Goal: Task Accomplishment & Management: Use online tool/utility

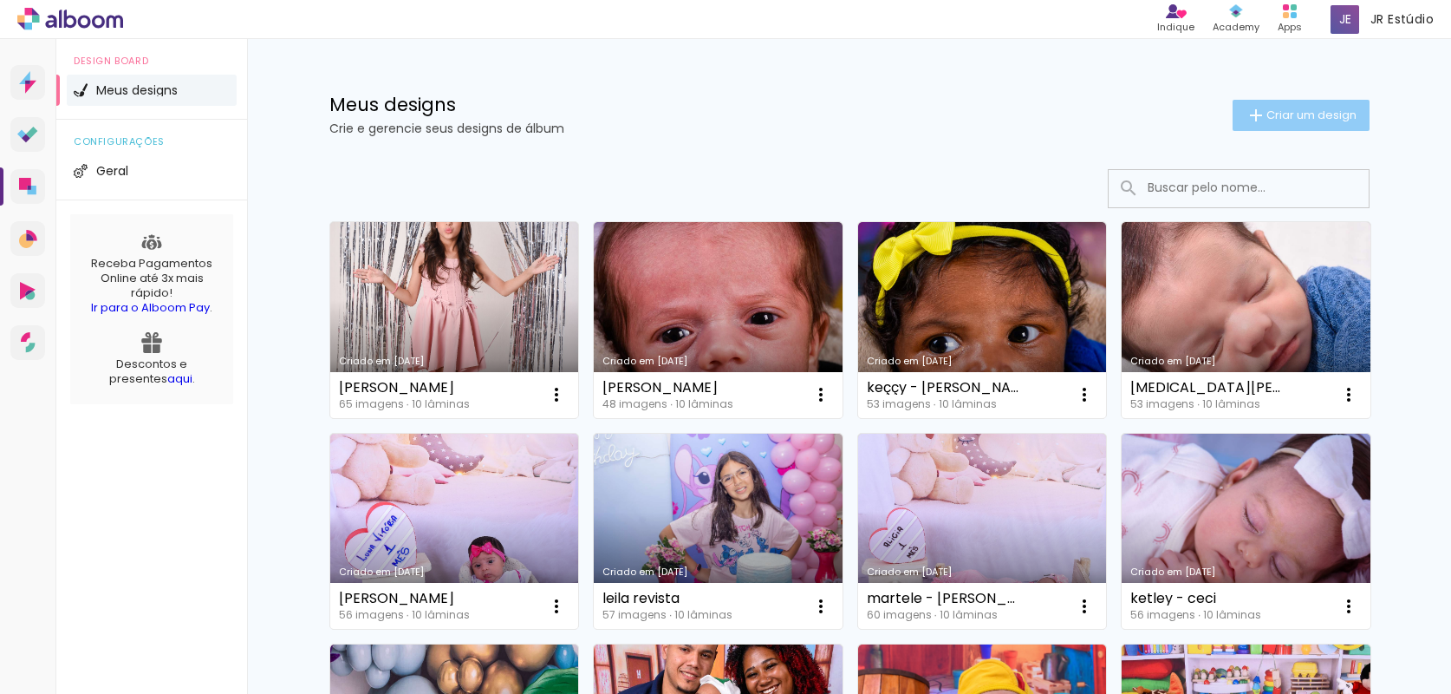
click at [1344, 121] on span "Criar um design" at bounding box center [1312, 114] width 90 height 11
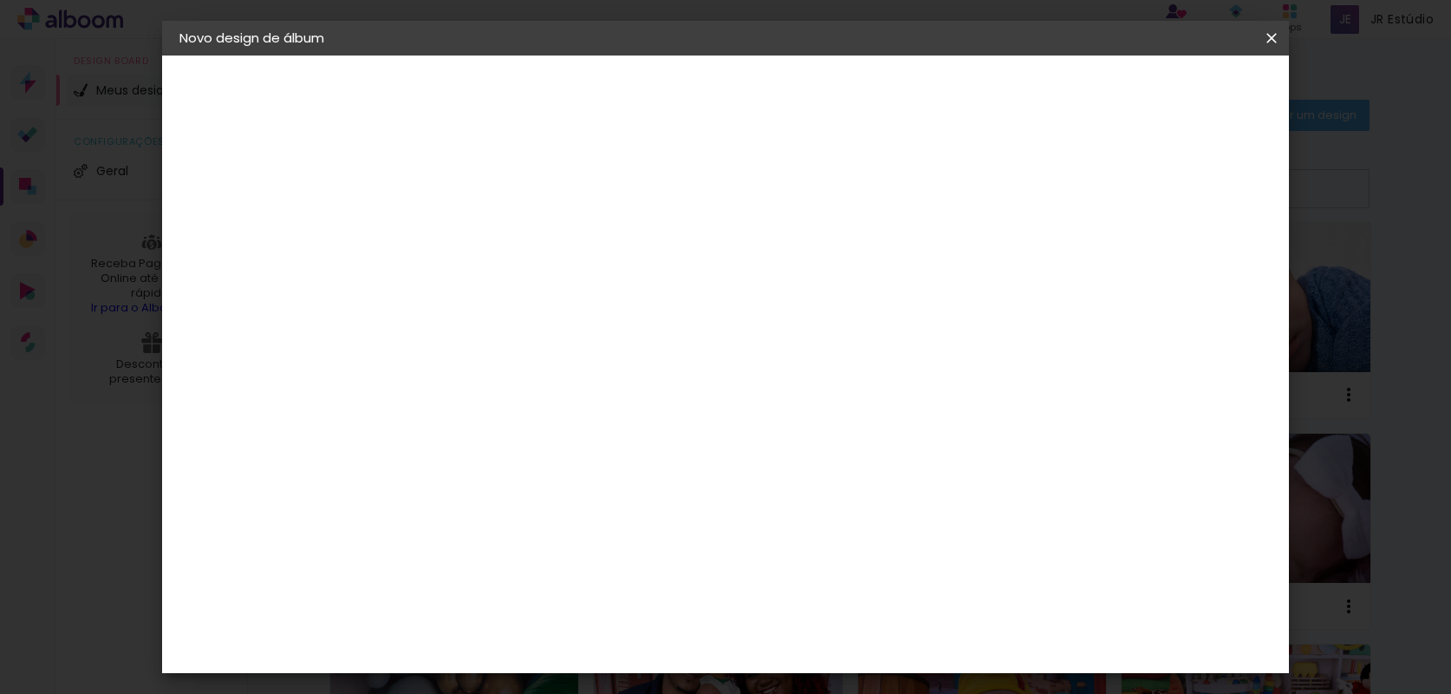
click at [463, 230] on input at bounding box center [463, 232] width 0 height 27
type input "levi"
type paper-input "levi"
click at [0, 0] on slot "Avançar" at bounding box center [0, 0] width 0 height 0
drag, startPoint x: 963, startPoint y: 267, endPoint x: 950, endPoint y: 275, distance: 15.2
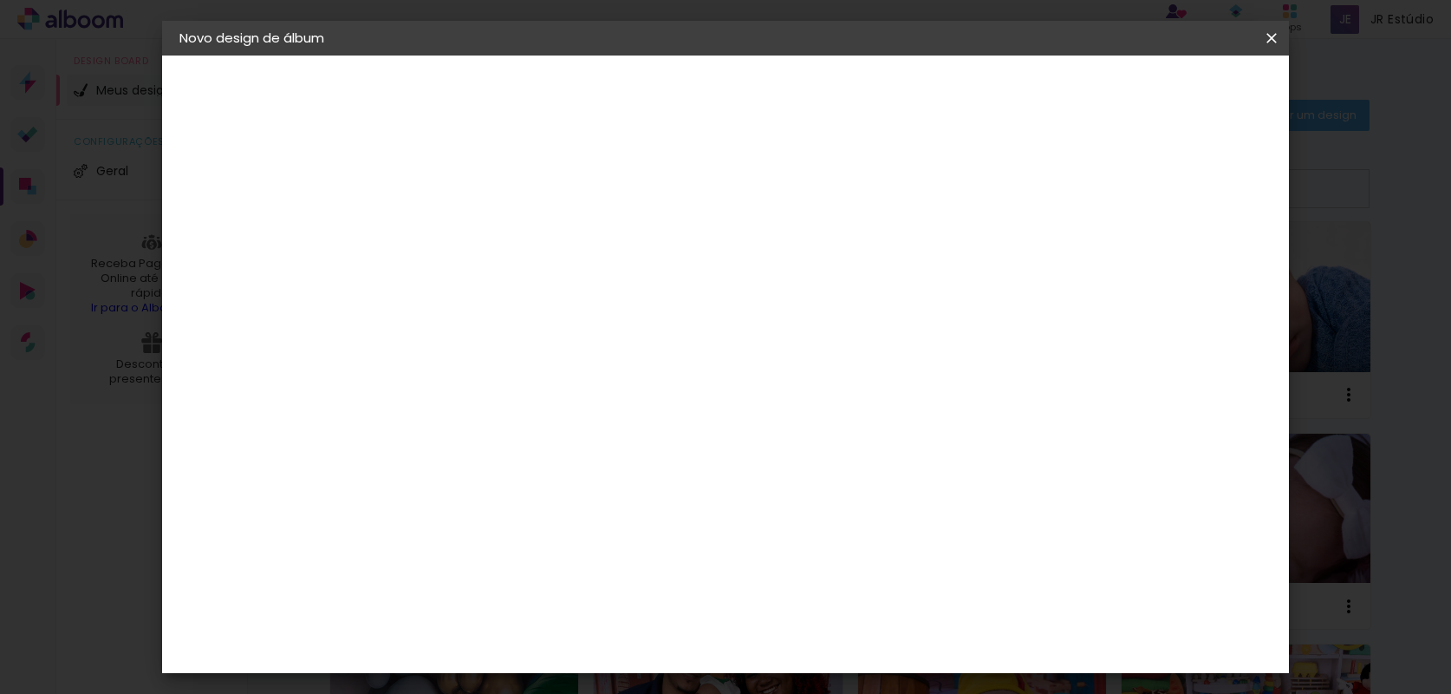
click at [0, 0] on slot "Tamanho Livre" at bounding box center [0, 0] width 0 height 0
click at [0, 0] on slot "Avançar" at bounding box center [0, 0] width 0 height 0
click at [454, 474] on paper-input-container "30 cm" at bounding box center [419, 493] width 78 height 43
click at [414, 492] on input "30" at bounding box center [408, 492] width 45 height 26
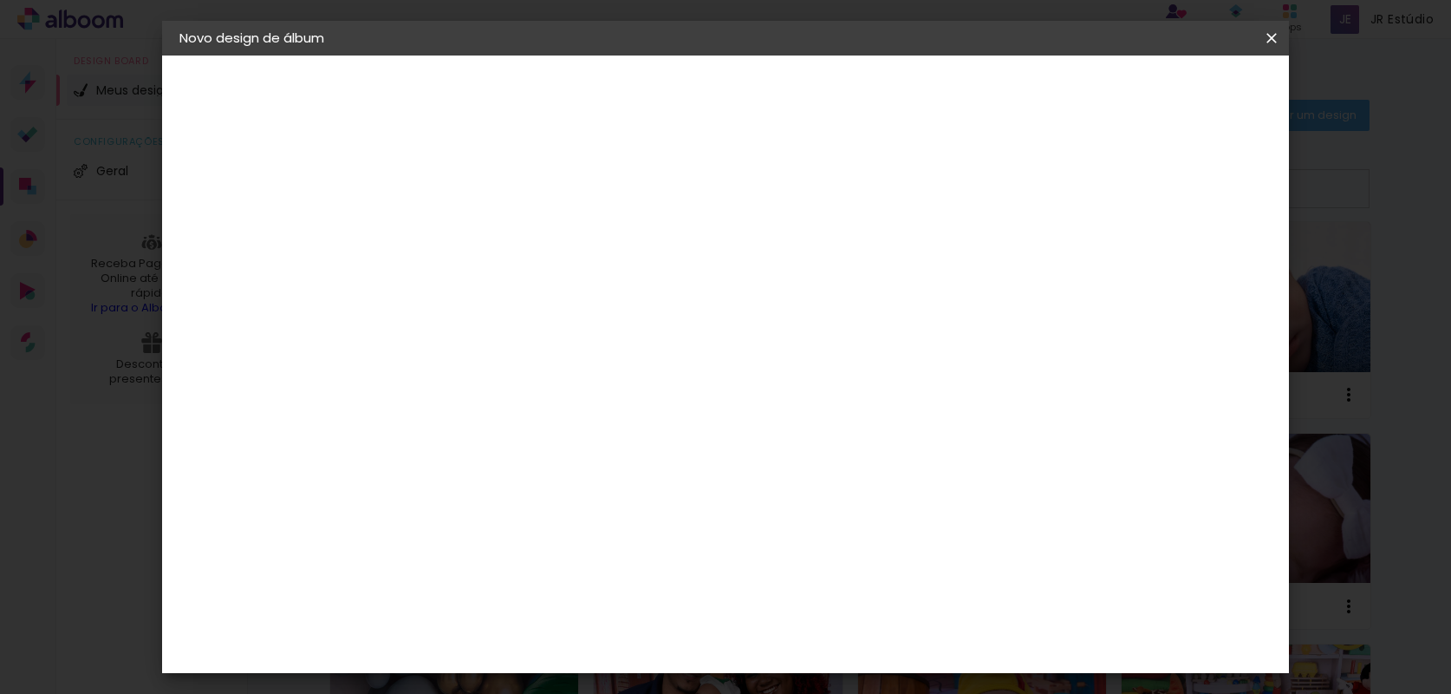
click at [414, 492] on input "30" at bounding box center [408, 492] width 45 height 26
type input "20"
type paper-input "20"
click at [1163, 92] on span "Iniciar design" at bounding box center [1124, 92] width 79 height 12
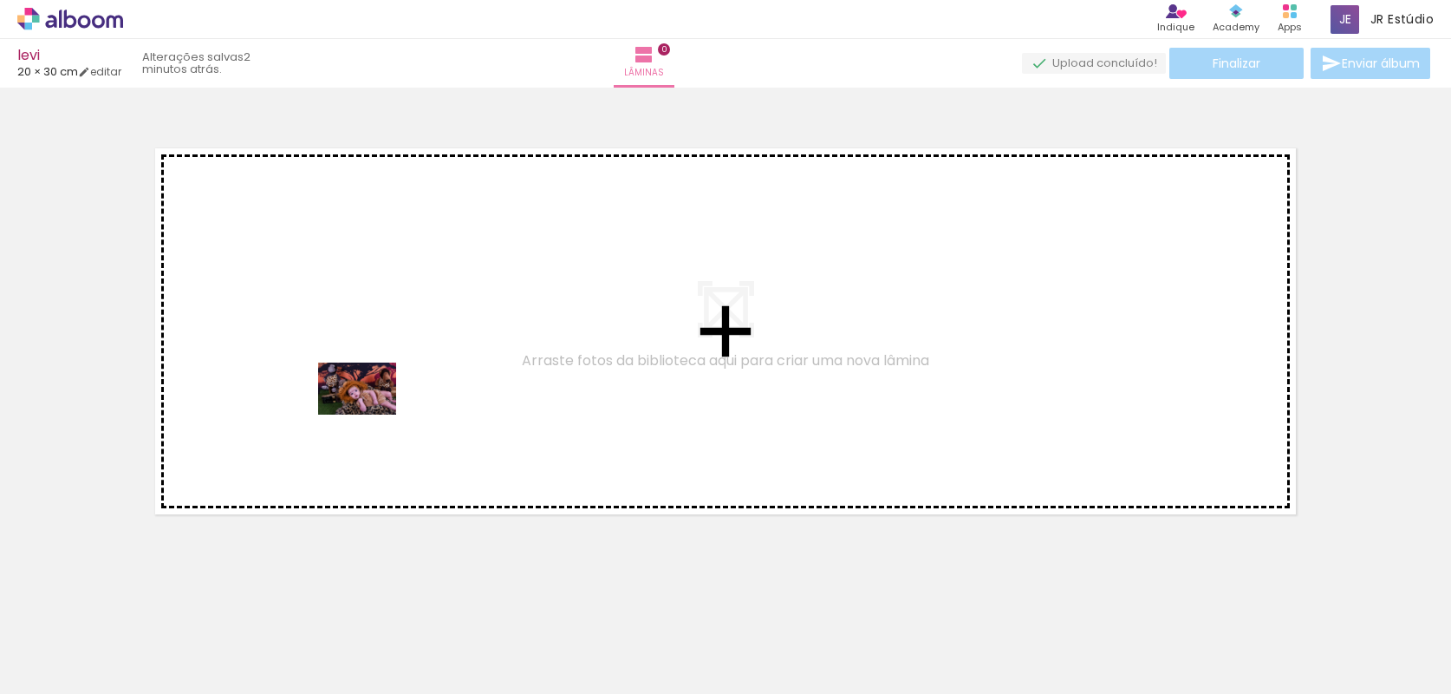
drag, startPoint x: 173, startPoint y: 643, endPoint x: 370, endPoint y: 414, distance: 302.4
click at [370, 414] on quentale-workspace at bounding box center [725, 347] width 1451 height 694
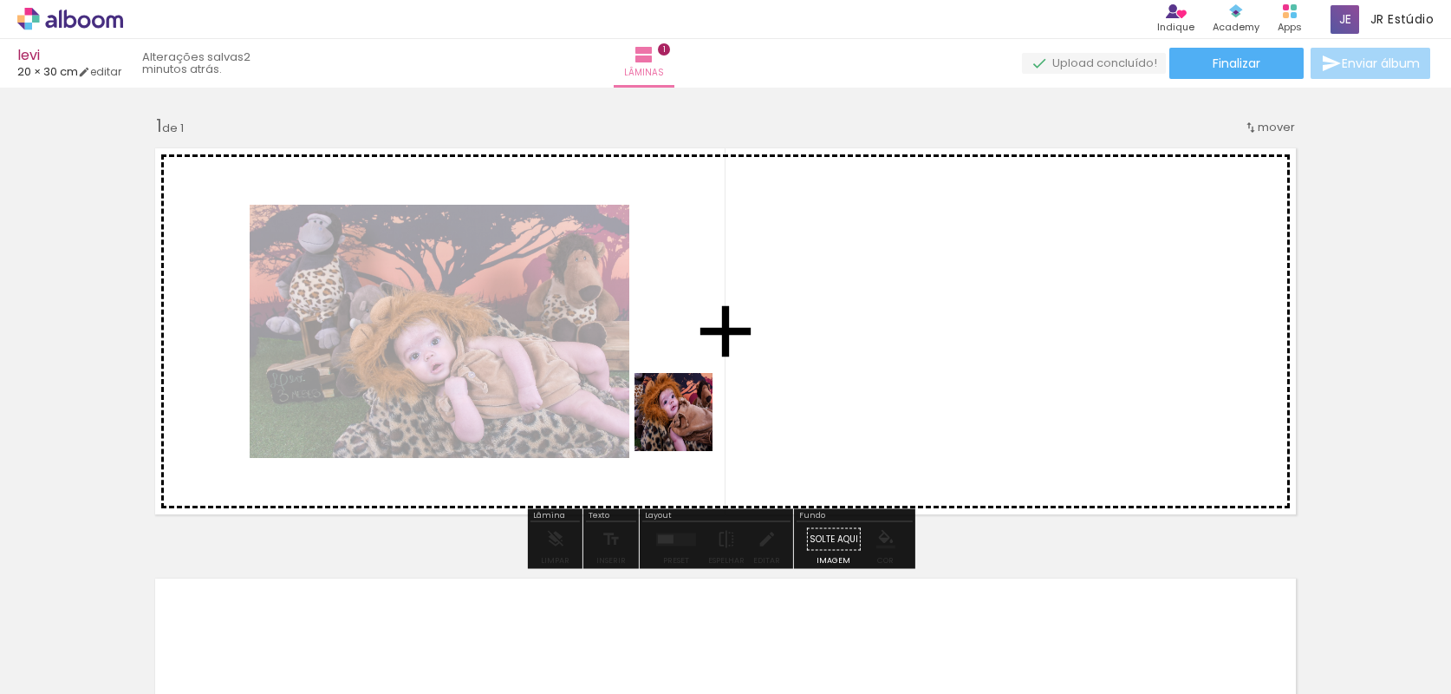
drag, startPoint x: 290, startPoint y: 642, endPoint x: 687, endPoint y: 425, distance: 452.4
click at [687, 425] on quentale-workspace at bounding box center [725, 347] width 1451 height 694
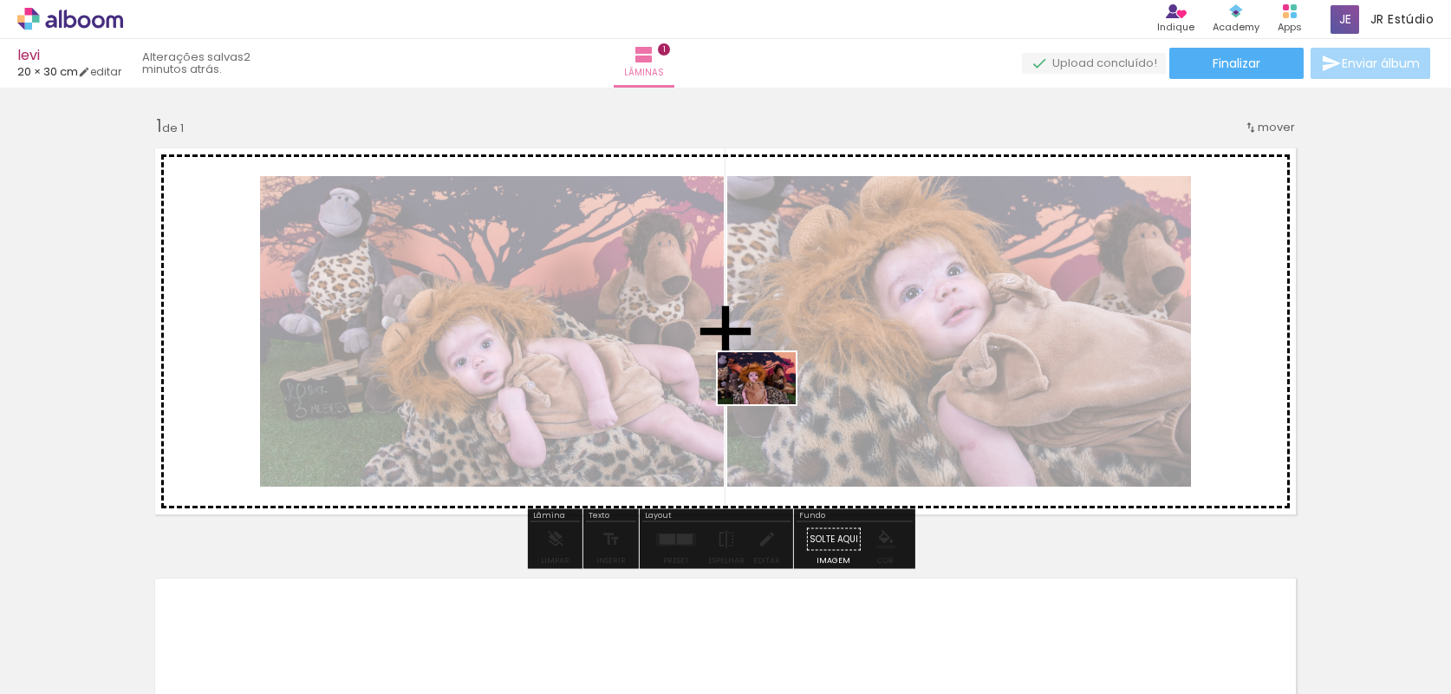
drag, startPoint x: 394, startPoint y: 649, endPoint x: 770, endPoint y: 404, distance: 448.7
click at [770, 404] on quentale-workspace at bounding box center [725, 347] width 1451 height 694
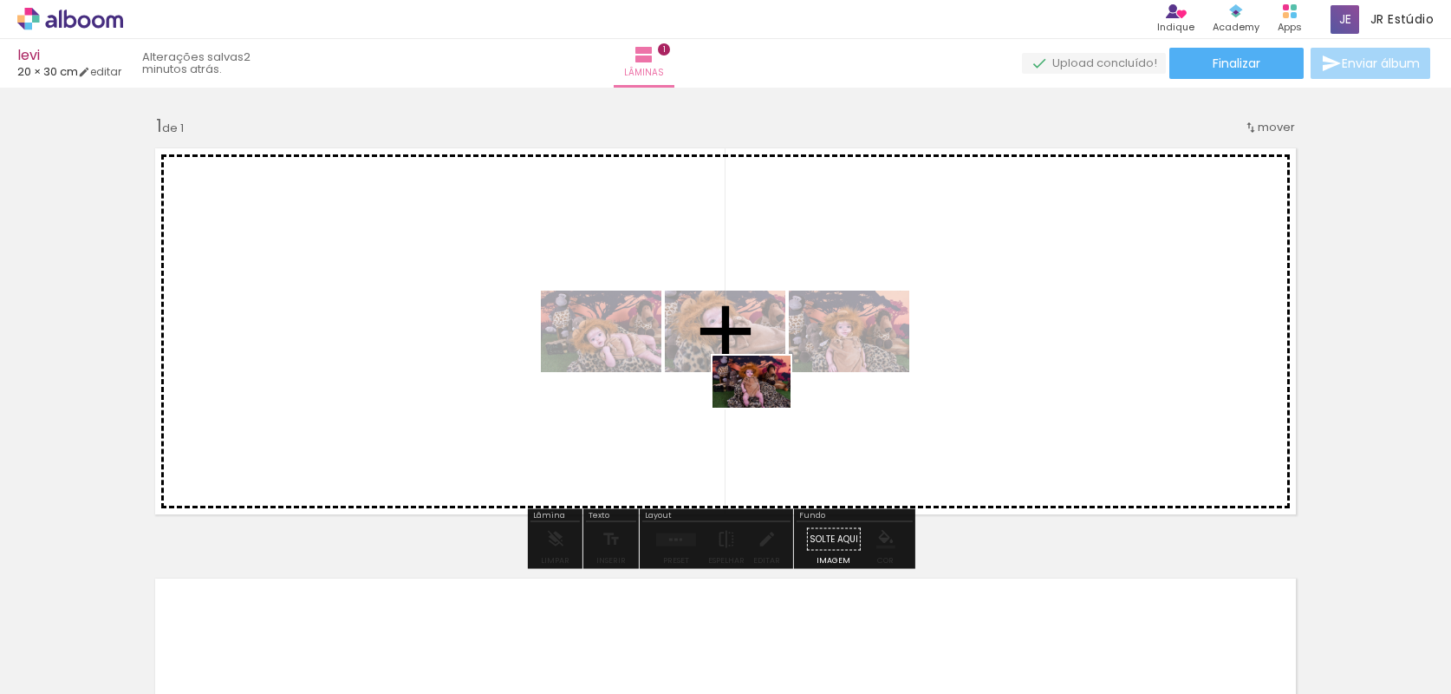
drag, startPoint x: 481, startPoint y: 655, endPoint x: 765, endPoint y: 407, distance: 376.1
click at [765, 407] on quentale-workspace at bounding box center [725, 347] width 1451 height 694
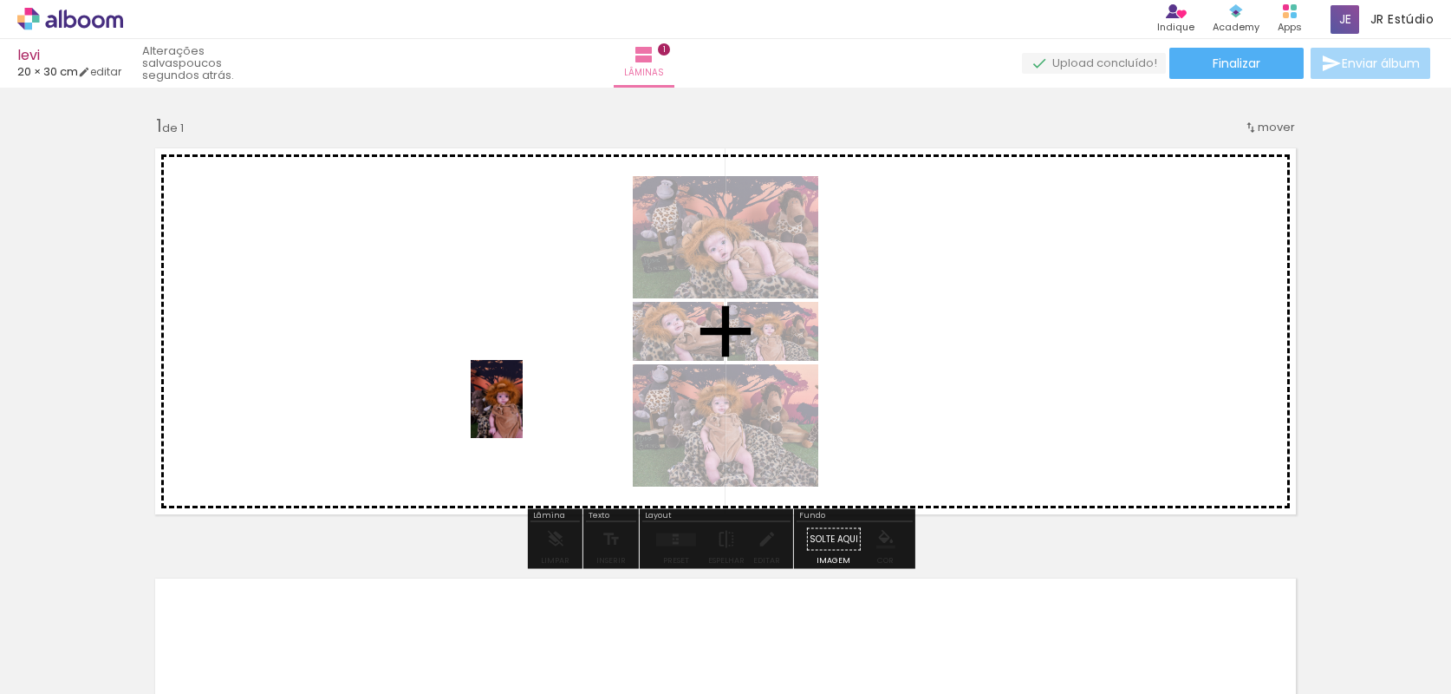
drag, startPoint x: 570, startPoint y: 653, endPoint x: 523, endPoint y: 412, distance: 245.7
click at [523, 412] on quentale-workspace at bounding box center [725, 347] width 1451 height 694
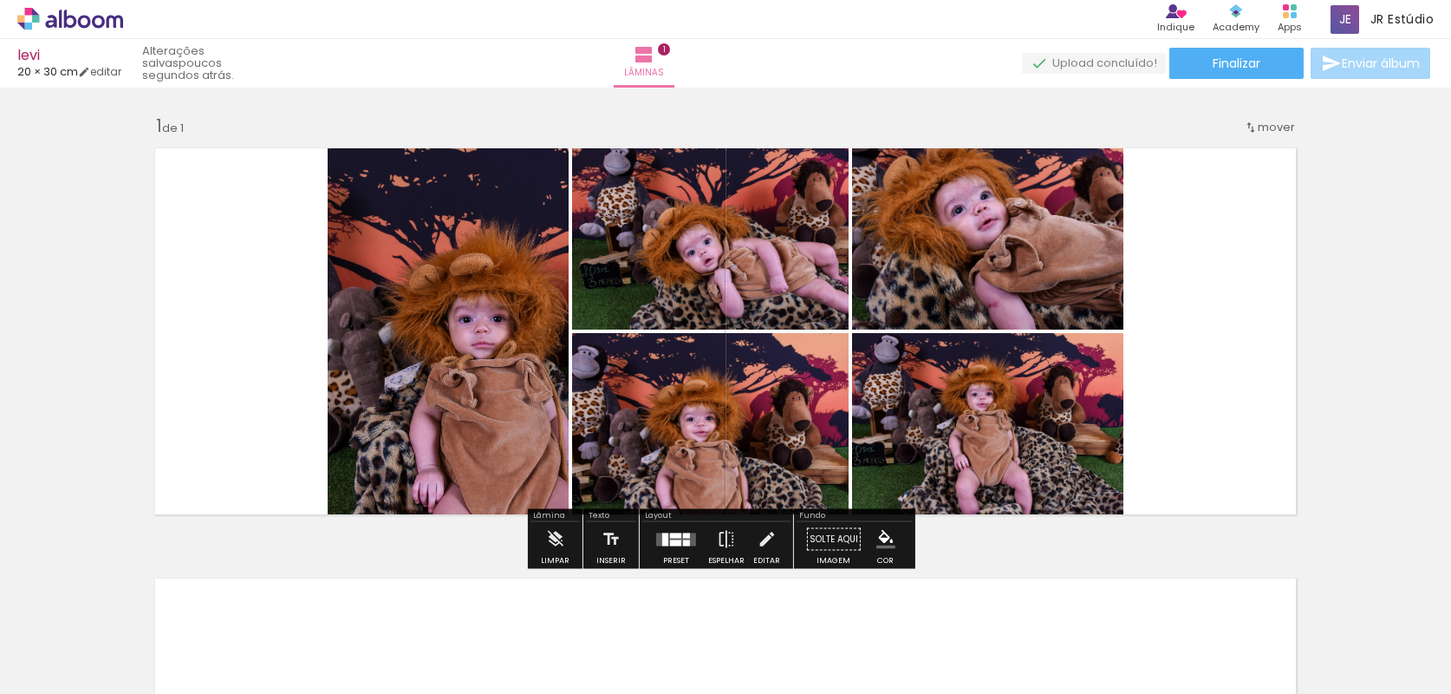
click at [670, 542] on div at bounding box center [675, 542] width 11 height 6
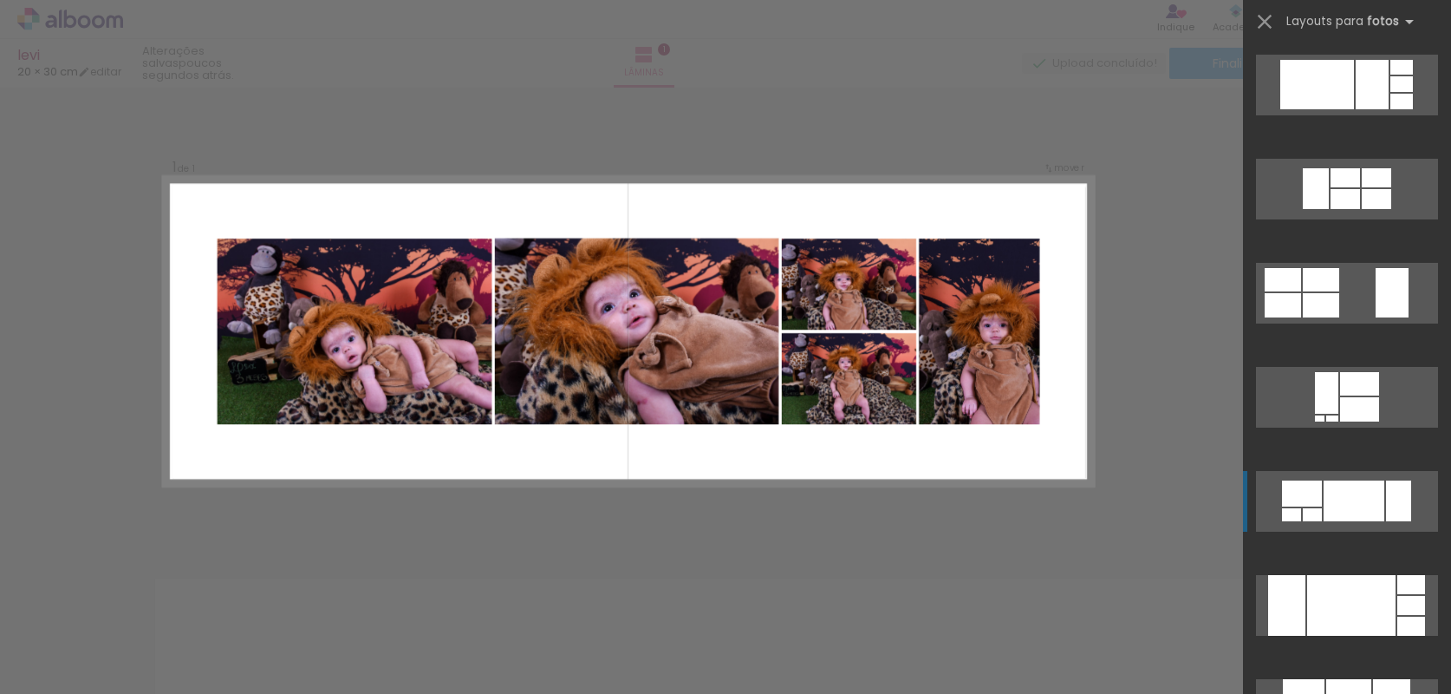
scroll to position [249, 0]
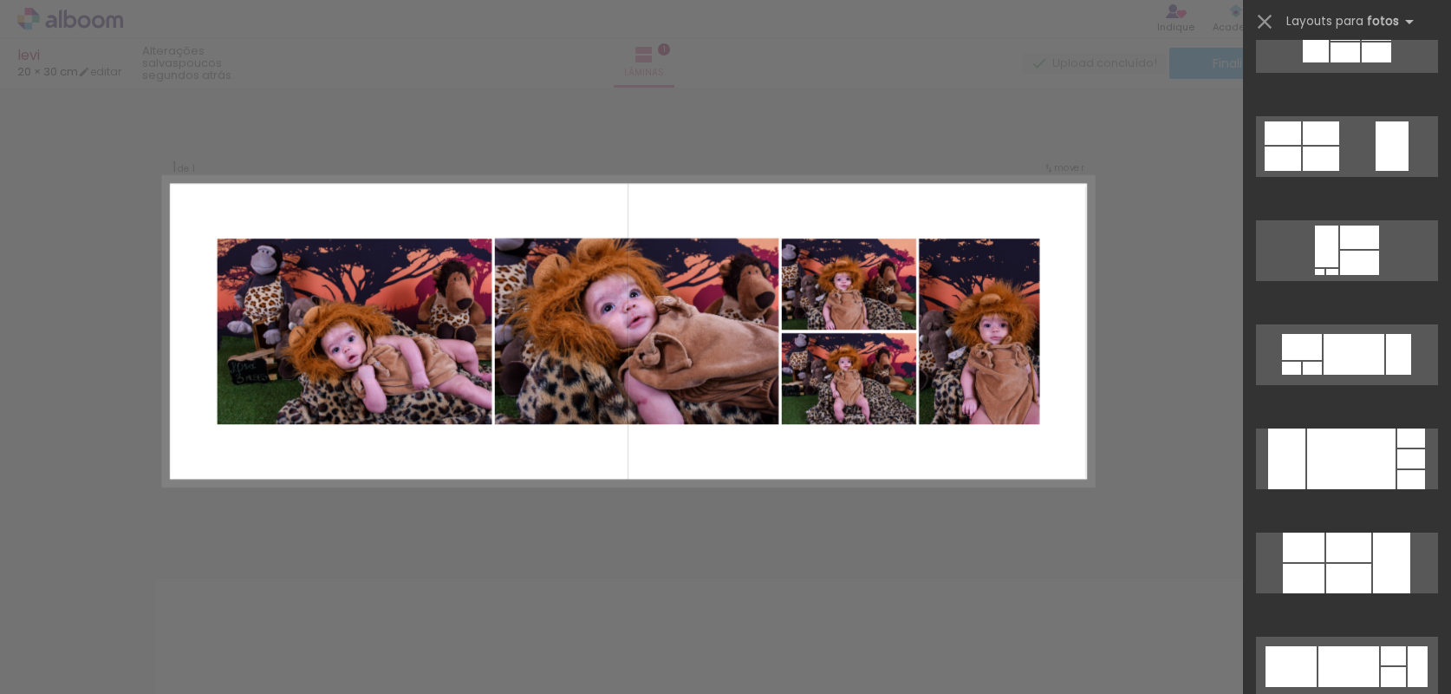
click at [1144, 495] on div "Confirmar Cancelar" at bounding box center [725, 539] width 1451 height 902
click at [1270, 25] on iron-icon at bounding box center [1265, 22] width 24 height 24
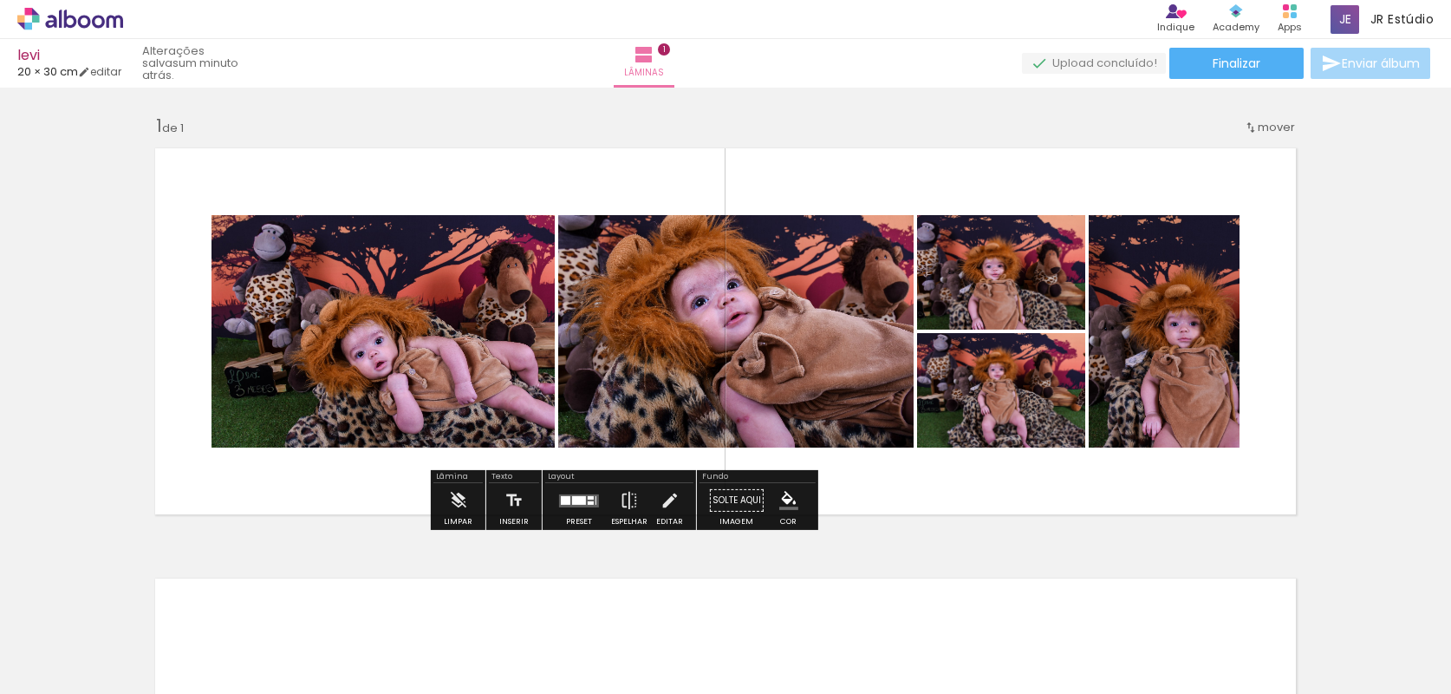
click at [570, 512] on div at bounding box center [579, 500] width 47 height 35
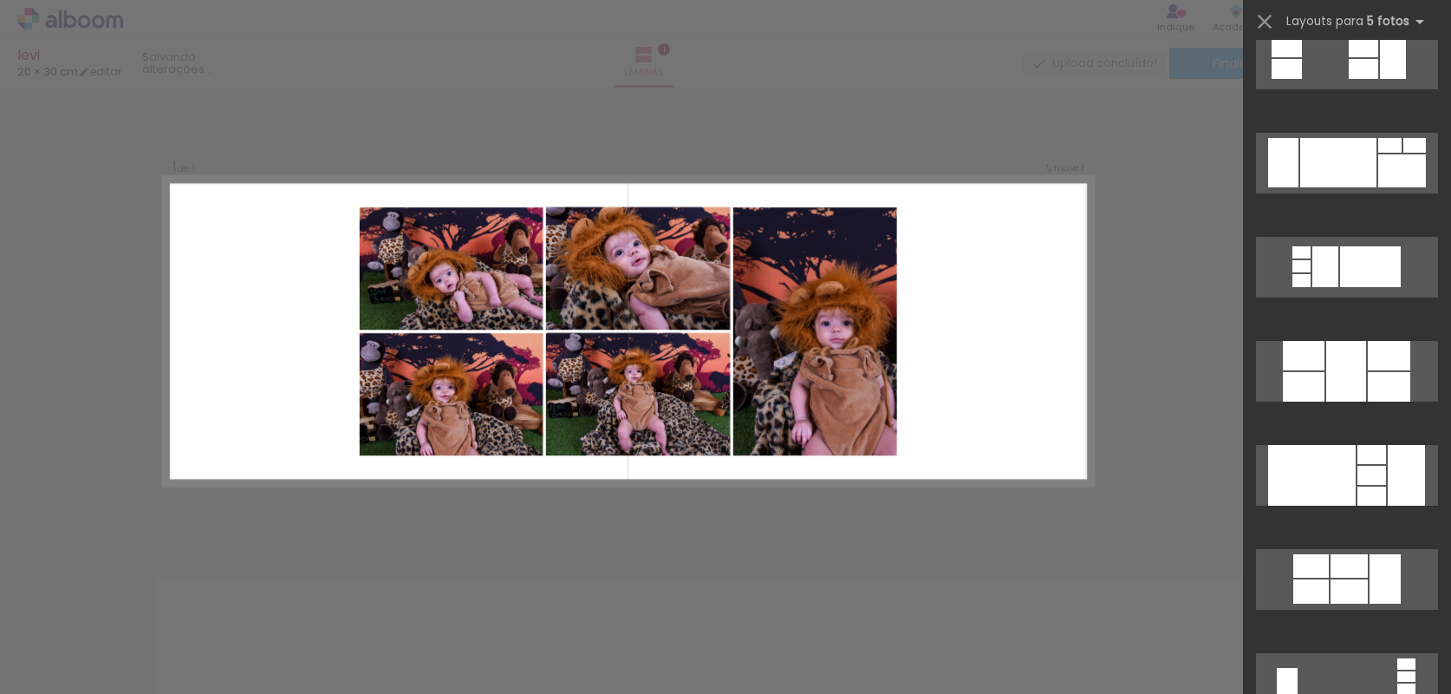
scroll to position [1411, 0]
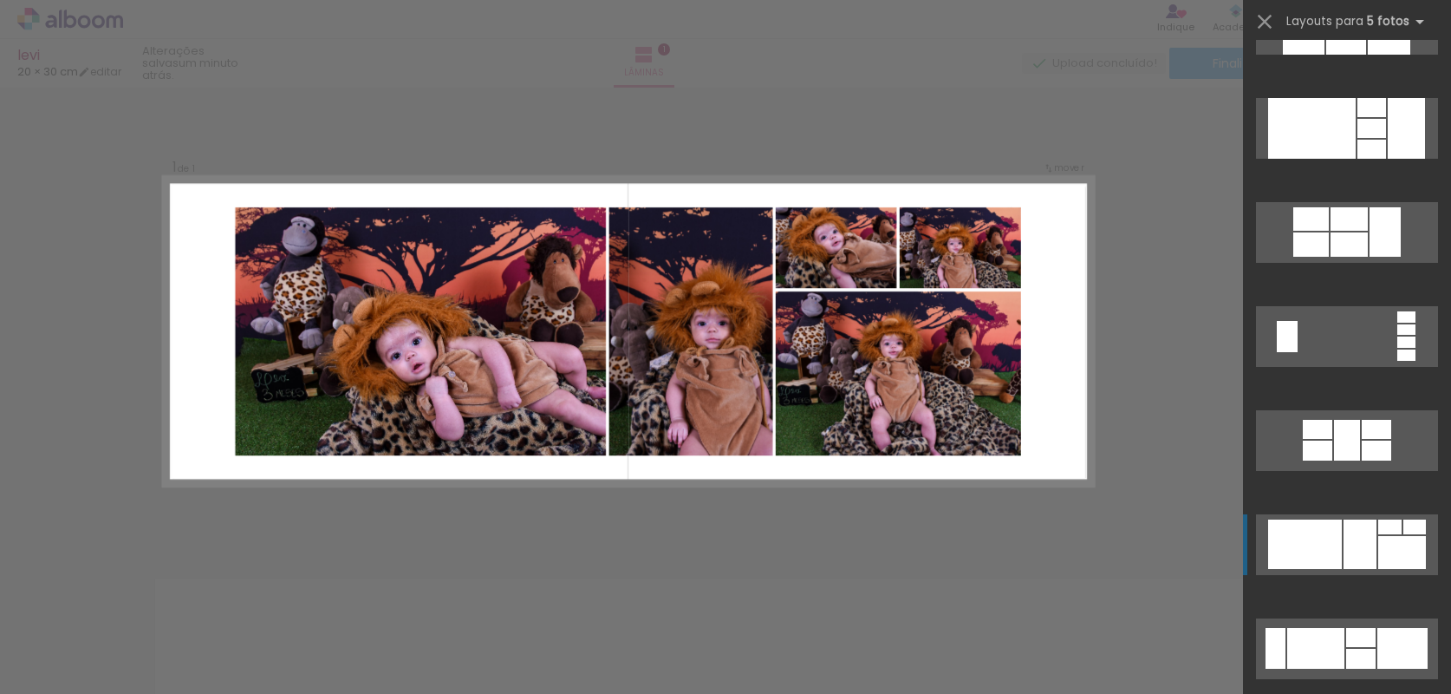
click at [1360, 231] on div at bounding box center [1349, 218] width 37 height 23
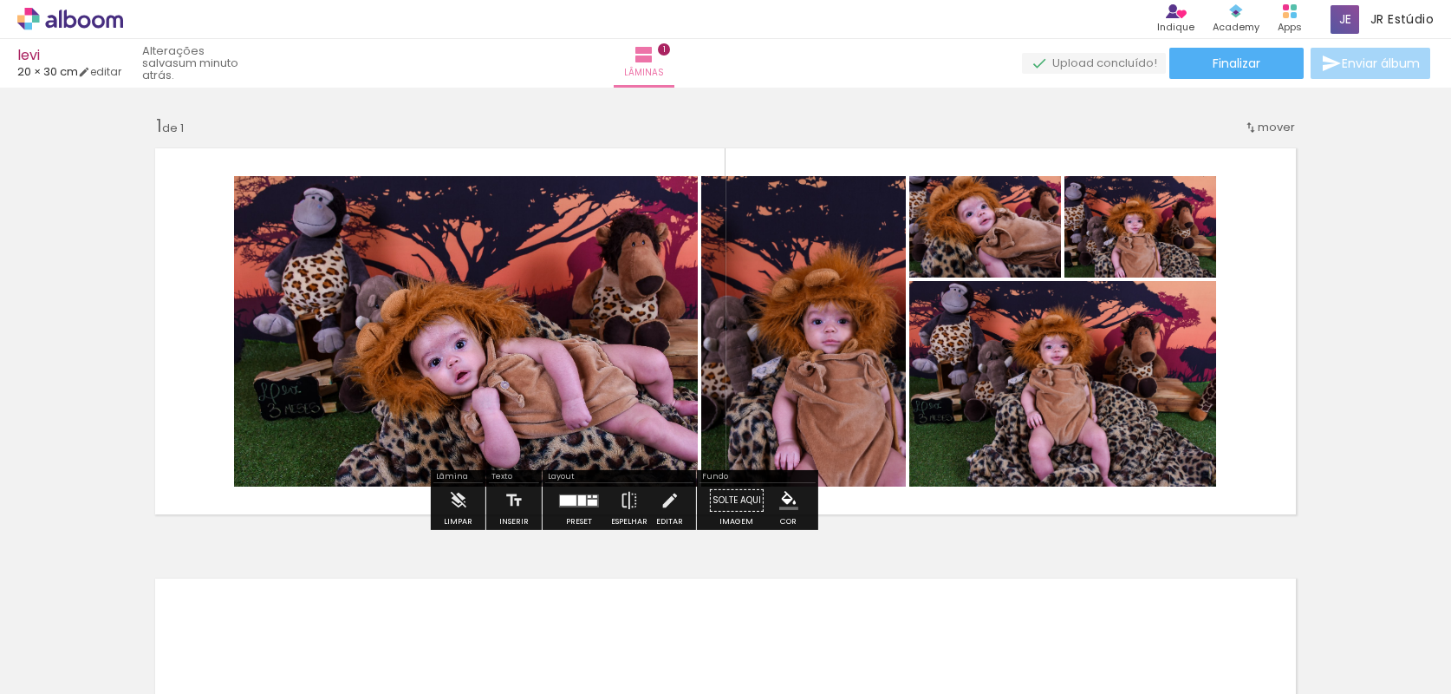
click at [787, 501] on iron-icon "color picker" at bounding box center [788, 500] width 19 height 19
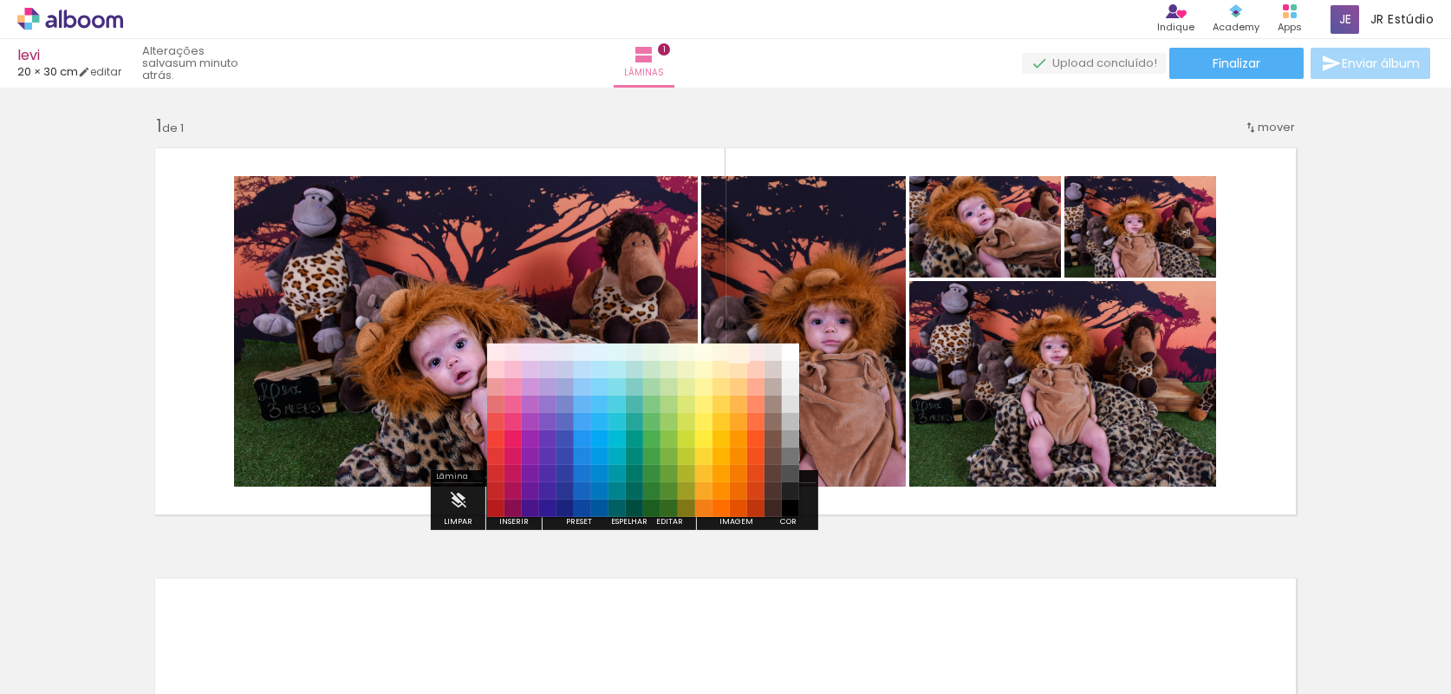
click at [743, 350] on paper-item "#fff3e0" at bounding box center [738, 351] width 17 height 17
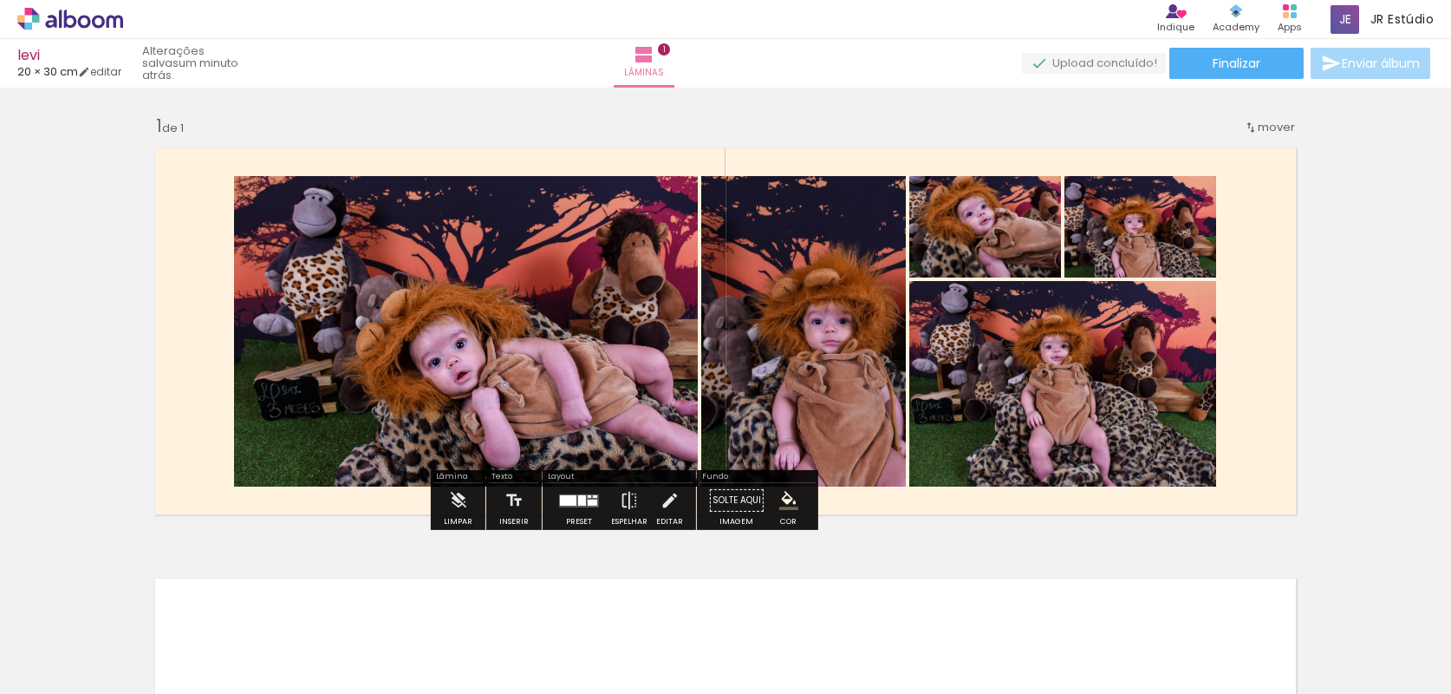
click at [927, 520] on quentale-layouter at bounding box center [726, 331] width 1162 height 387
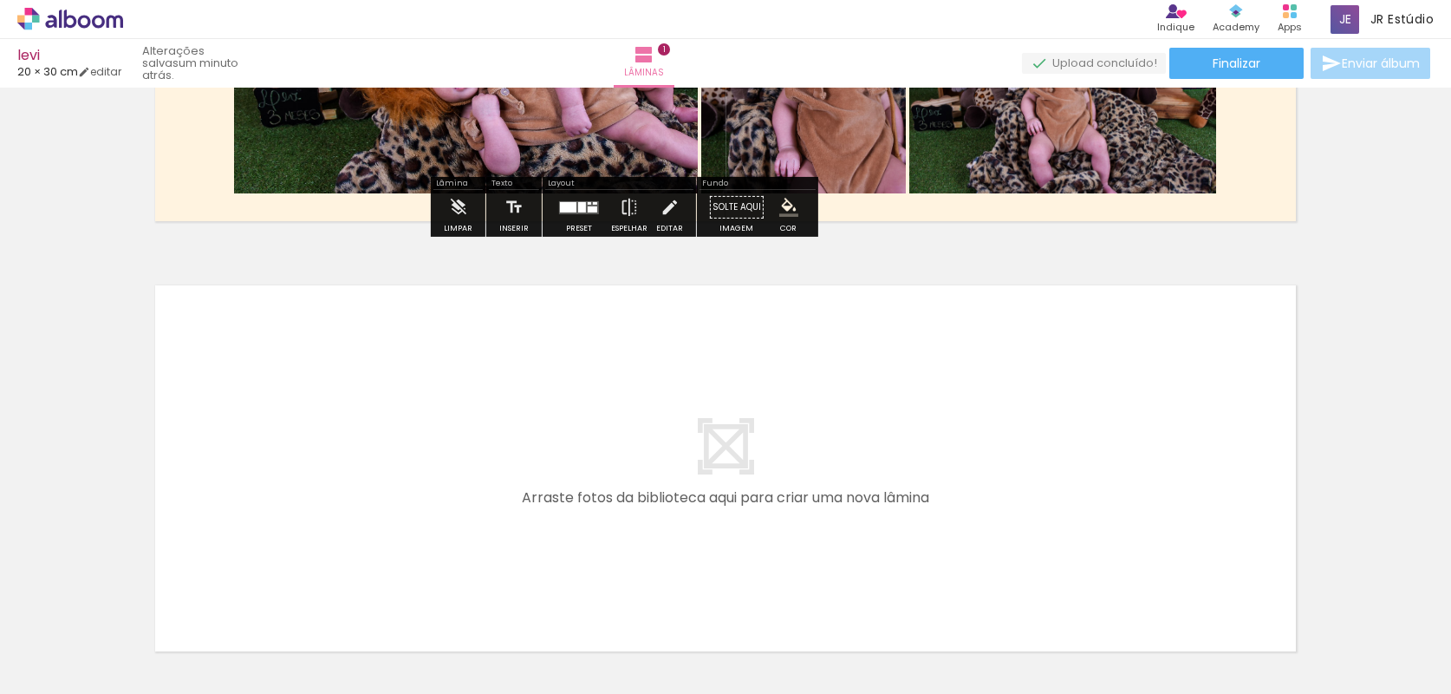
scroll to position [430, 0]
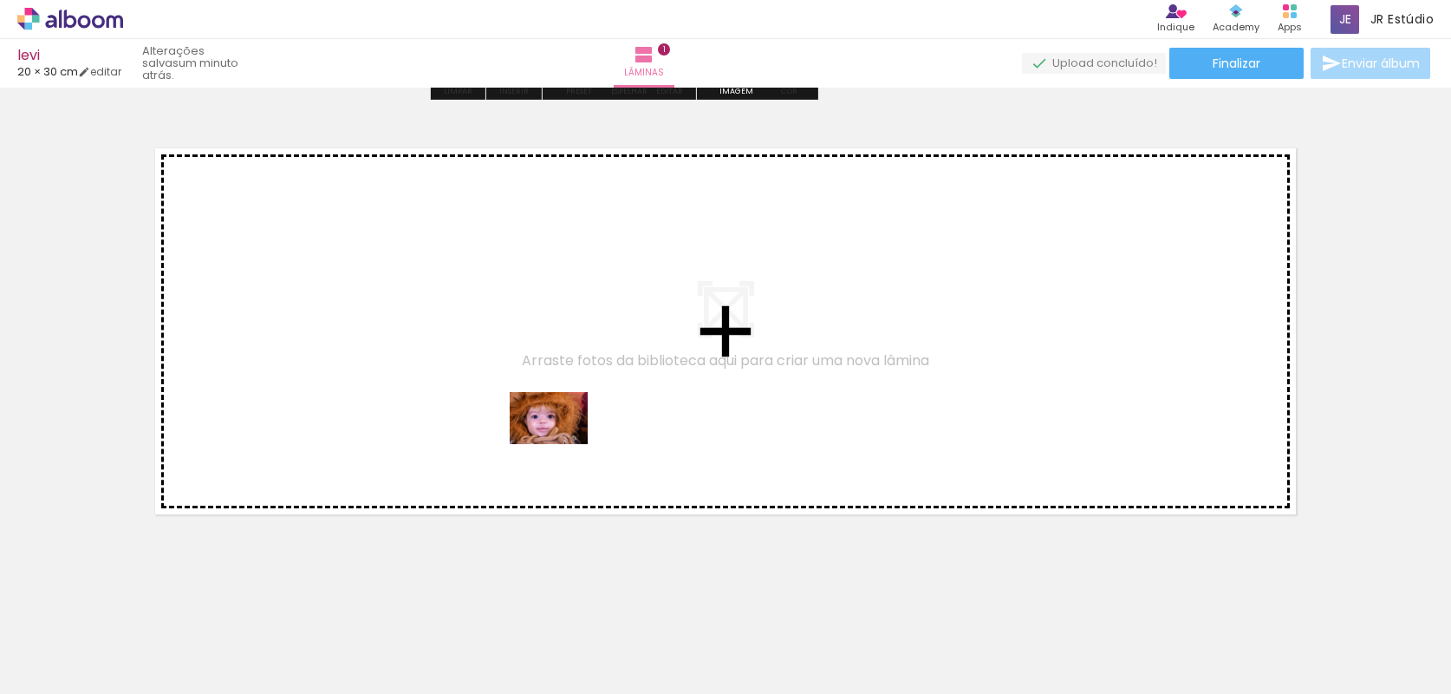
drag, startPoint x: 674, startPoint y: 661, endPoint x: 562, endPoint y: 444, distance: 243.9
click at [562, 444] on quentale-workspace at bounding box center [725, 347] width 1451 height 694
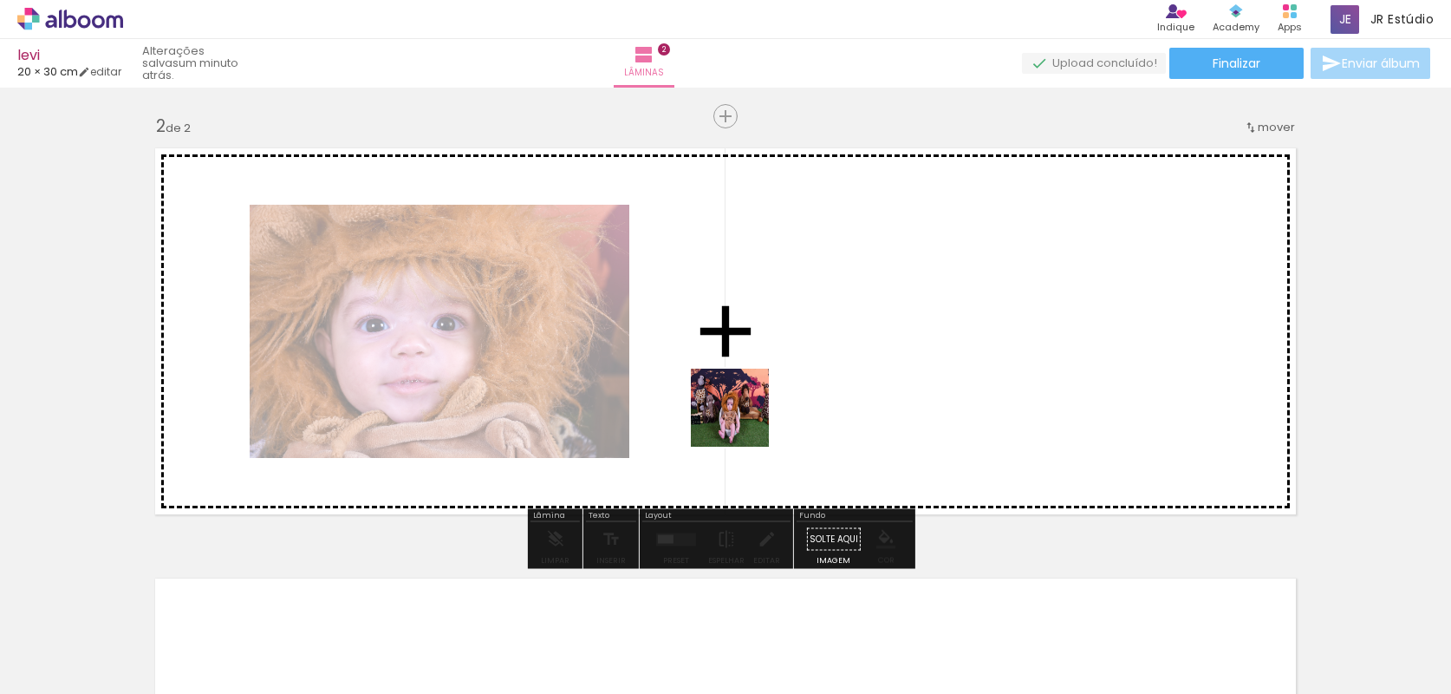
scroll to position [425, 0]
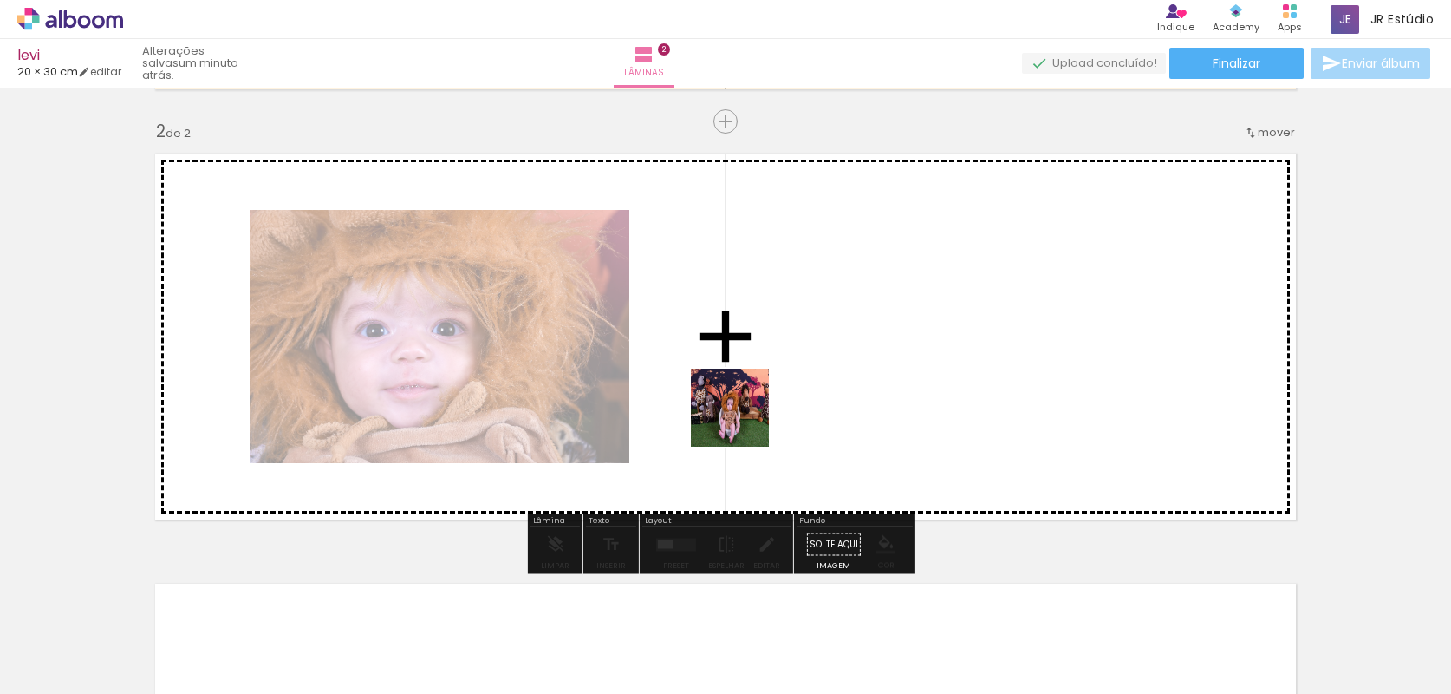
drag, startPoint x: 776, startPoint y: 644, endPoint x: 743, endPoint y: 420, distance: 226.1
click at [743, 420] on quentale-workspace at bounding box center [725, 347] width 1451 height 694
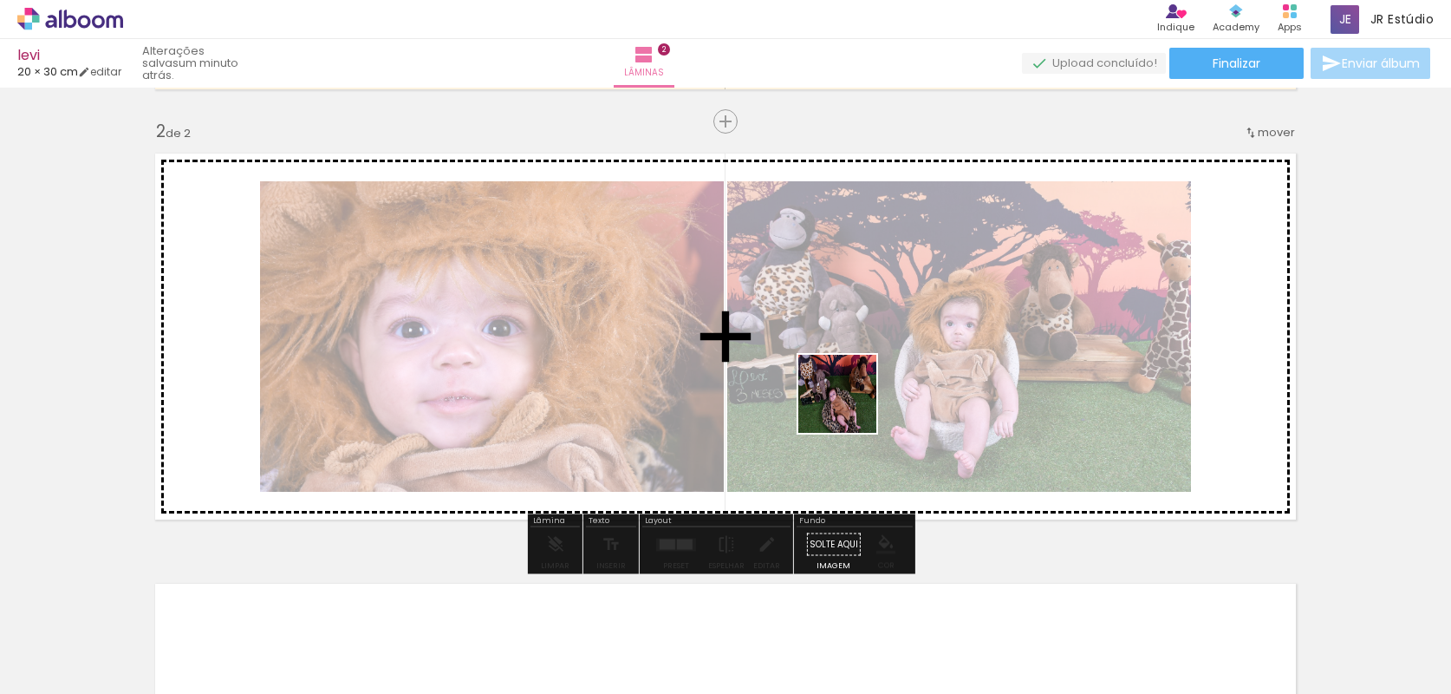
drag, startPoint x: 882, startPoint y: 649, endPoint x: 851, endPoint y: 407, distance: 244.8
click at [851, 407] on quentale-workspace at bounding box center [725, 347] width 1451 height 694
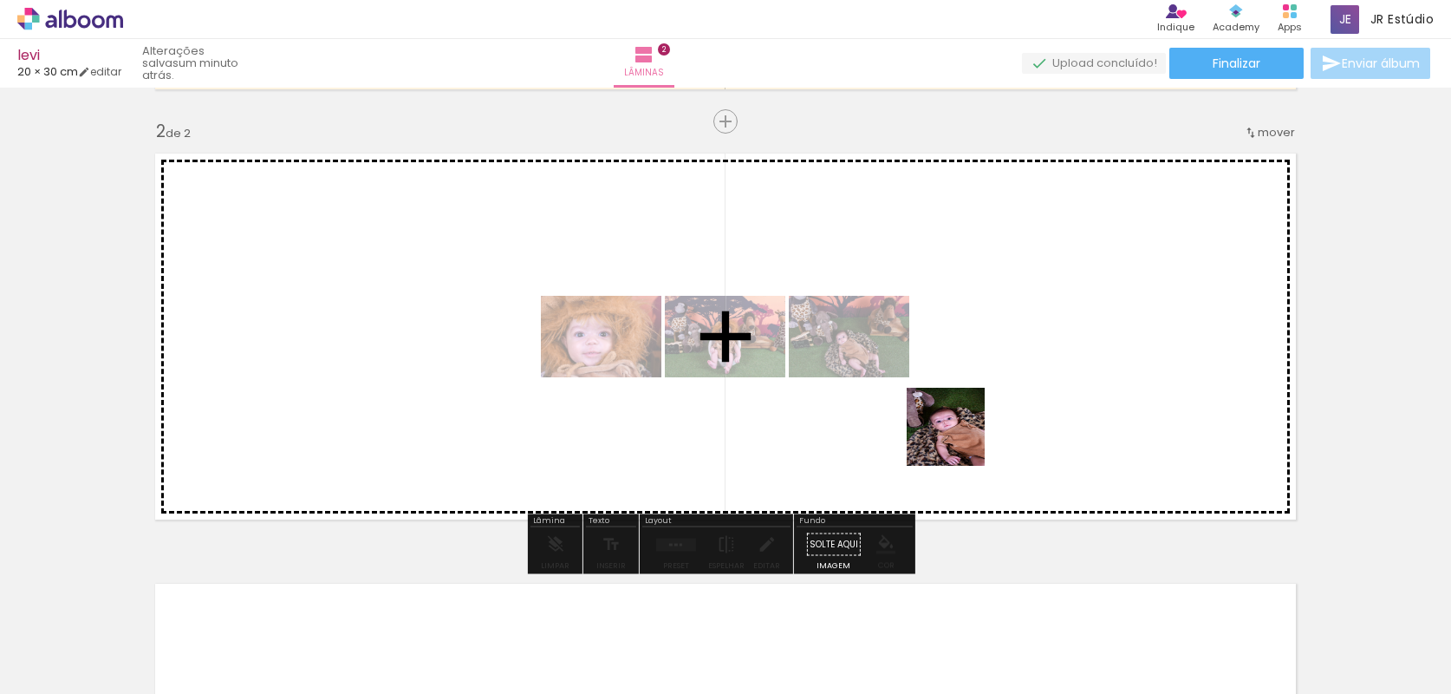
drag, startPoint x: 963, startPoint y: 649, endPoint x: 1069, endPoint y: 649, distance: 105.8
click at [967, 421] on quentale-workspace at bounding box center [725, 347] width 1451 height 694
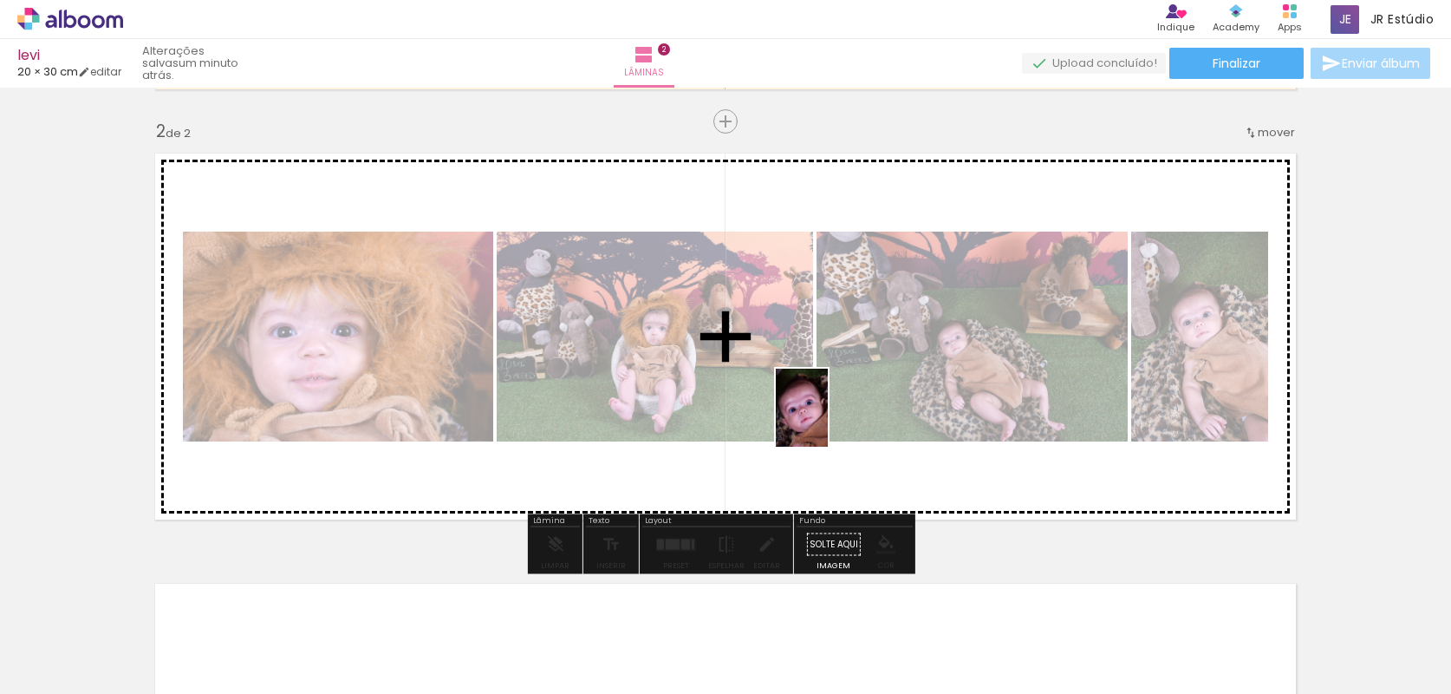
drag, startPoint x: 843, startPoint y: 445, endPoint x: 828, endPoint y: 420, distance: 28.4
click at [828, 420] on quentale-workspace at bounding box center [725, 347] width 1451 height 694
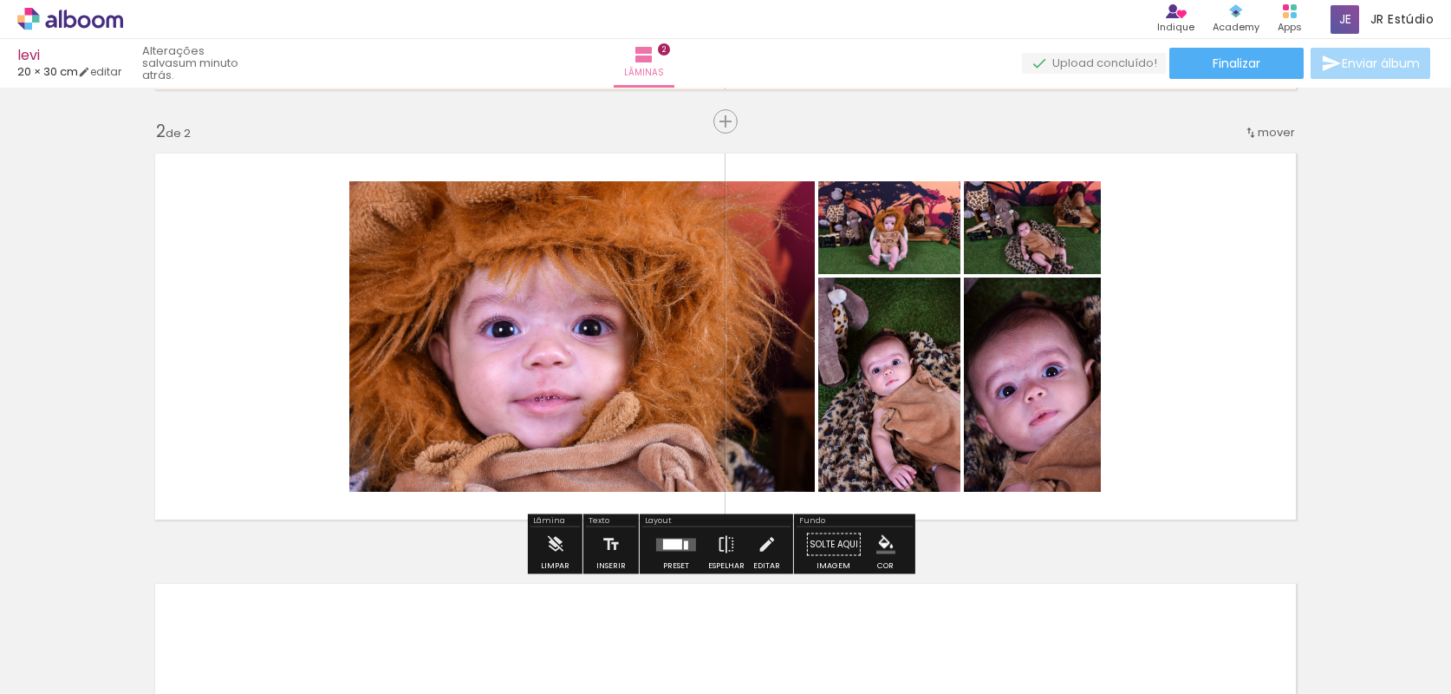
click at [684, 538] on quentale-layouter at bounding box center [676, 544] width 40 height 13
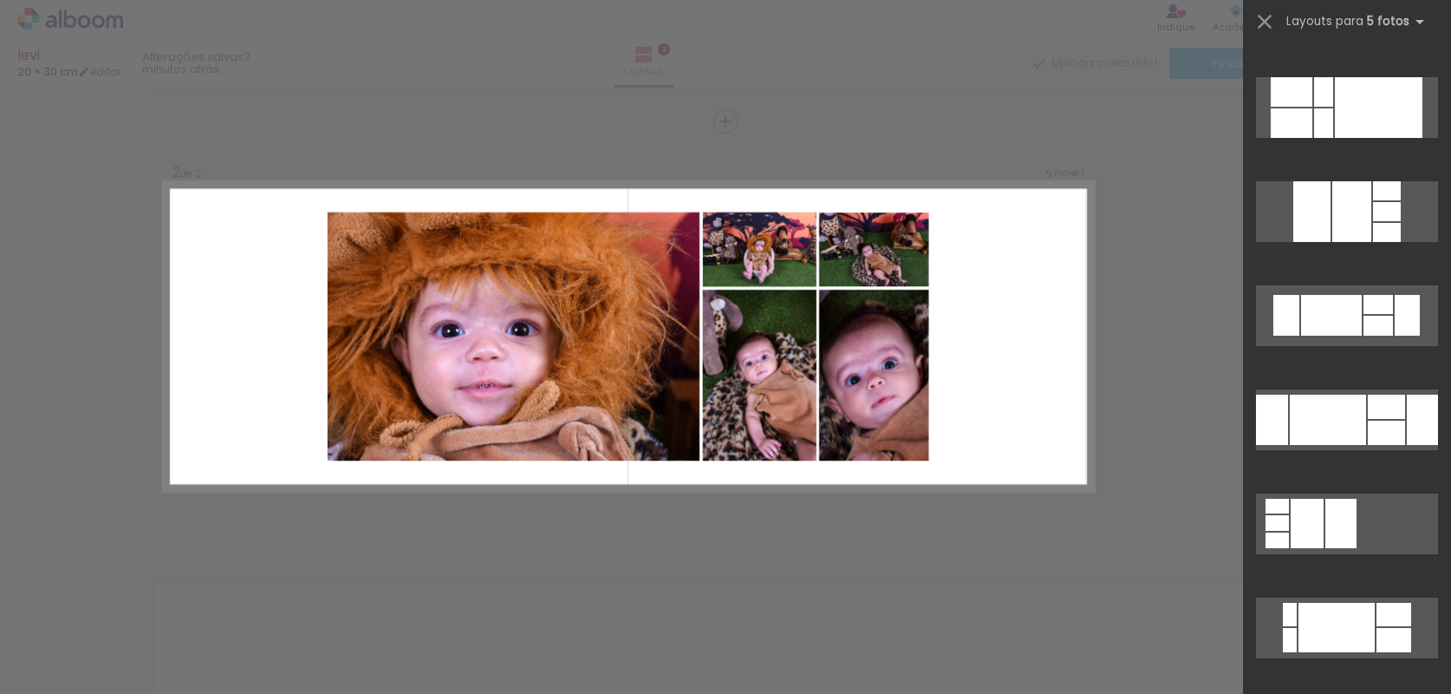
scroll to position [1999, 0]
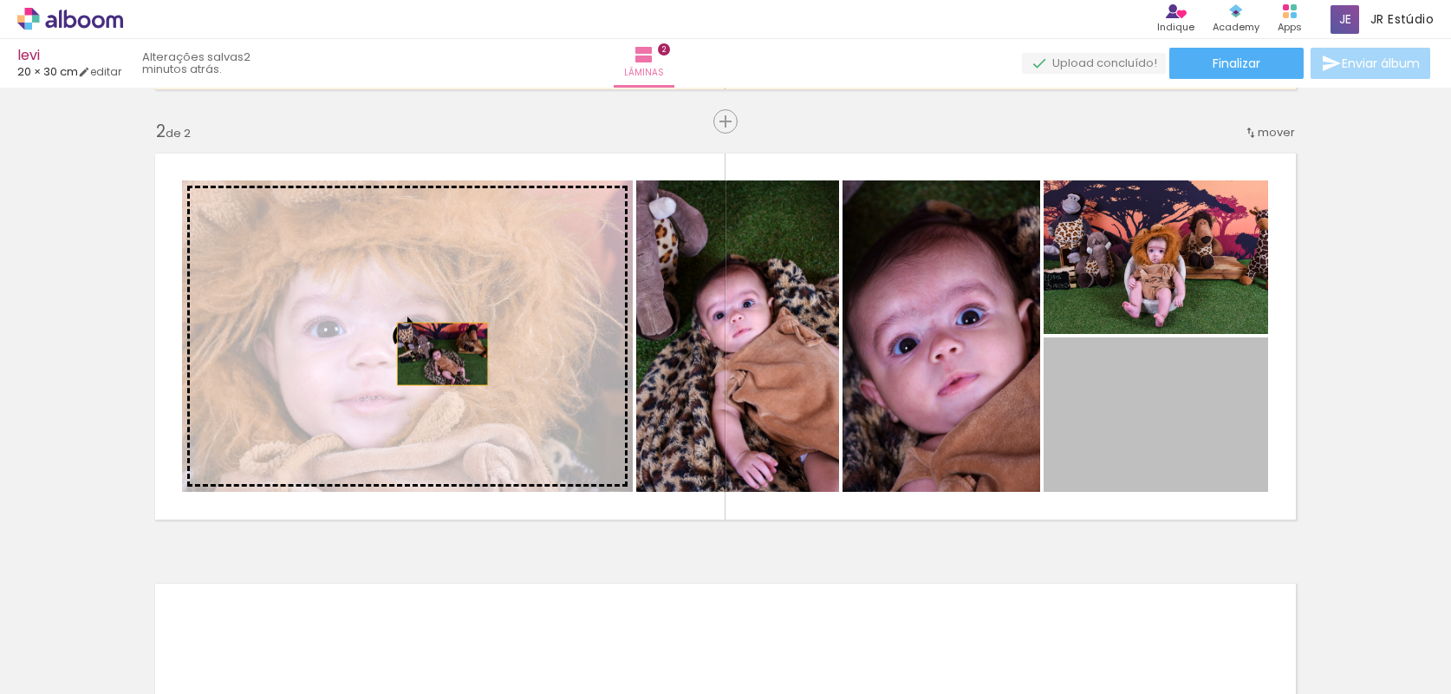
drag, startPoint x: 1163, startPoint y: 446, endPoint x: 428, endPoint y: 364, distance: 739.7
click at [0, 0] on slot at bounding box center [0, 0] width 0 height 0
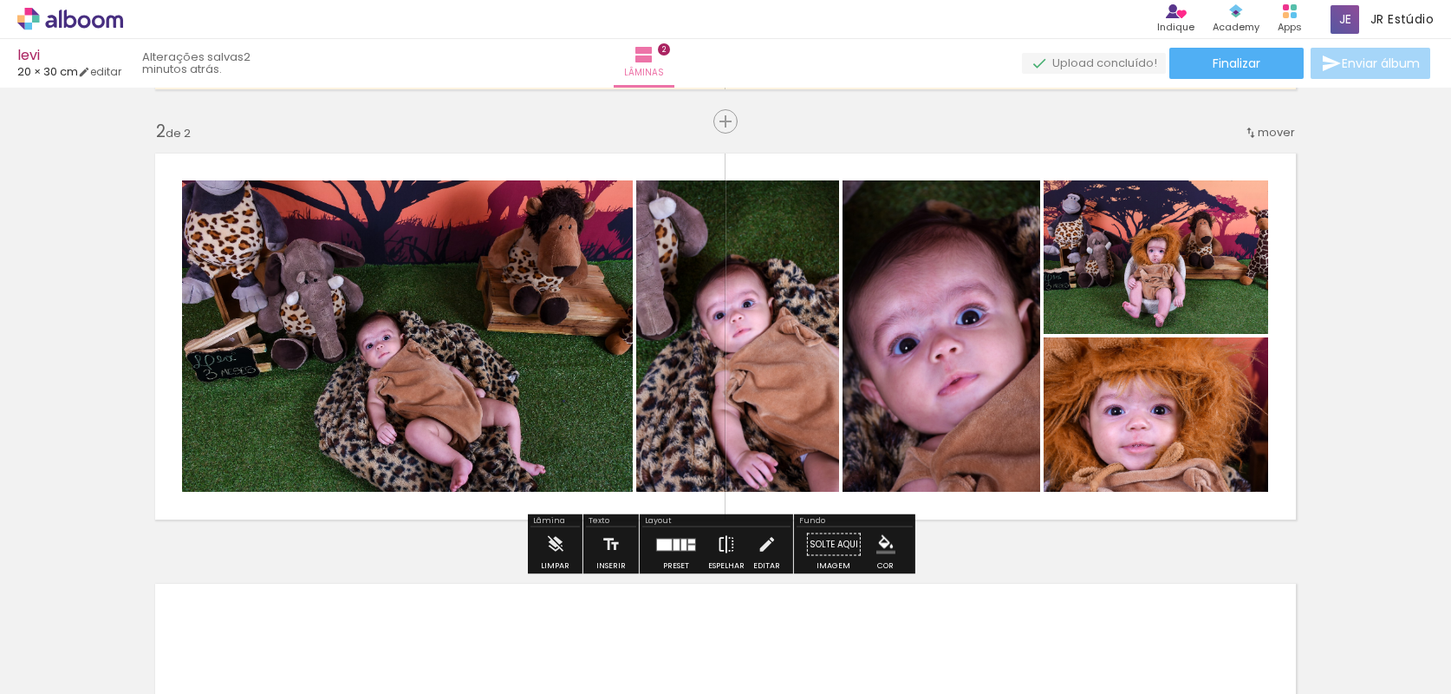
click at [722, 554] on iron-icon at bounding box center [726, 544] width 19 height 35
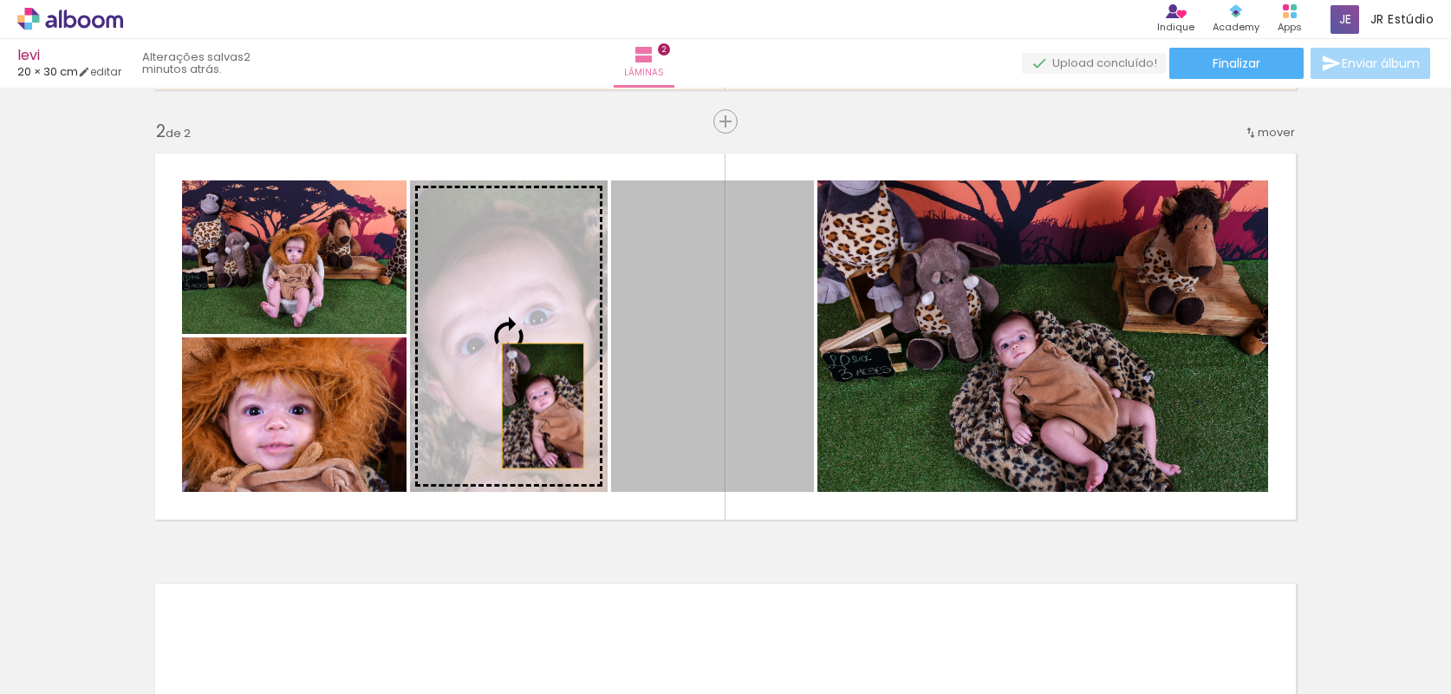
drag, startPoint x: 760, startPoint y: 420, endPoint x: 525, endPoint y: 408, distance: 236.1
click at [0, 0] on slot at bounding box center [0, 0] width 0 height 0
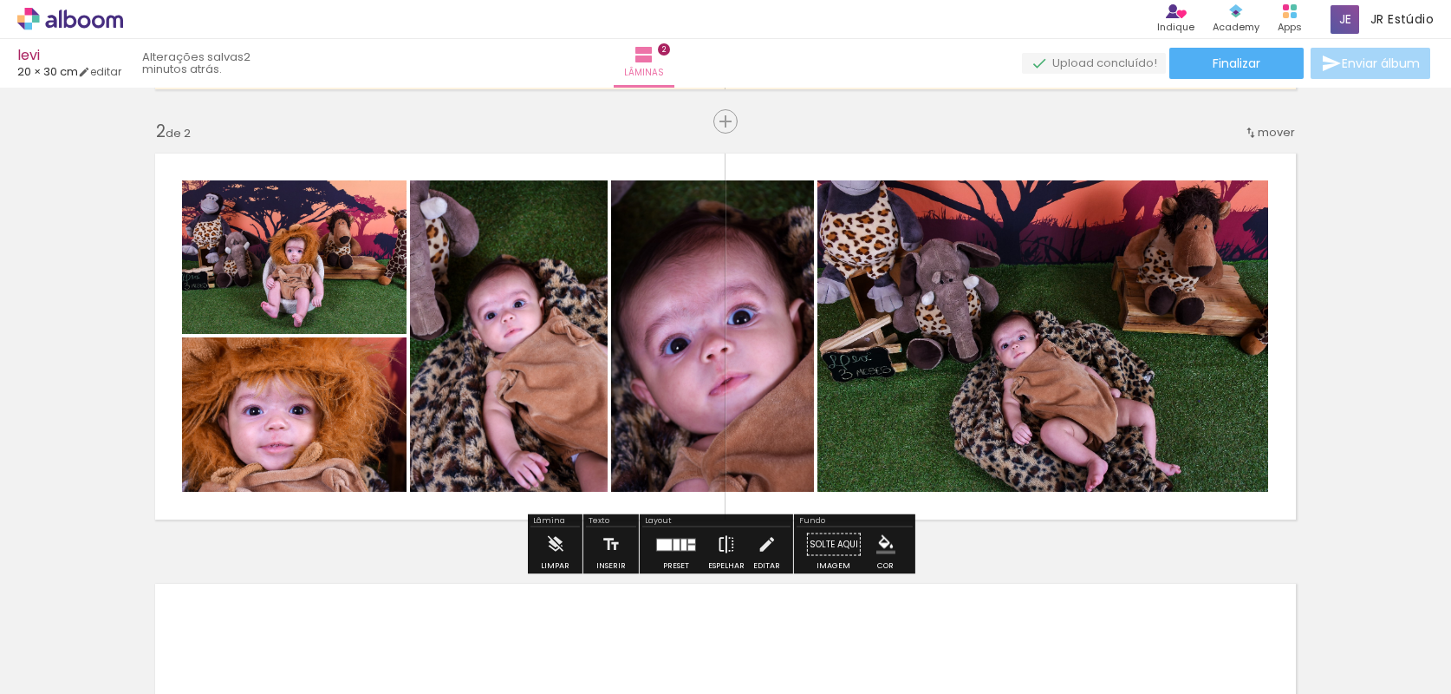
click at [717, 542] on iron-icon at bounding box center [726, 544] width 19 height 35
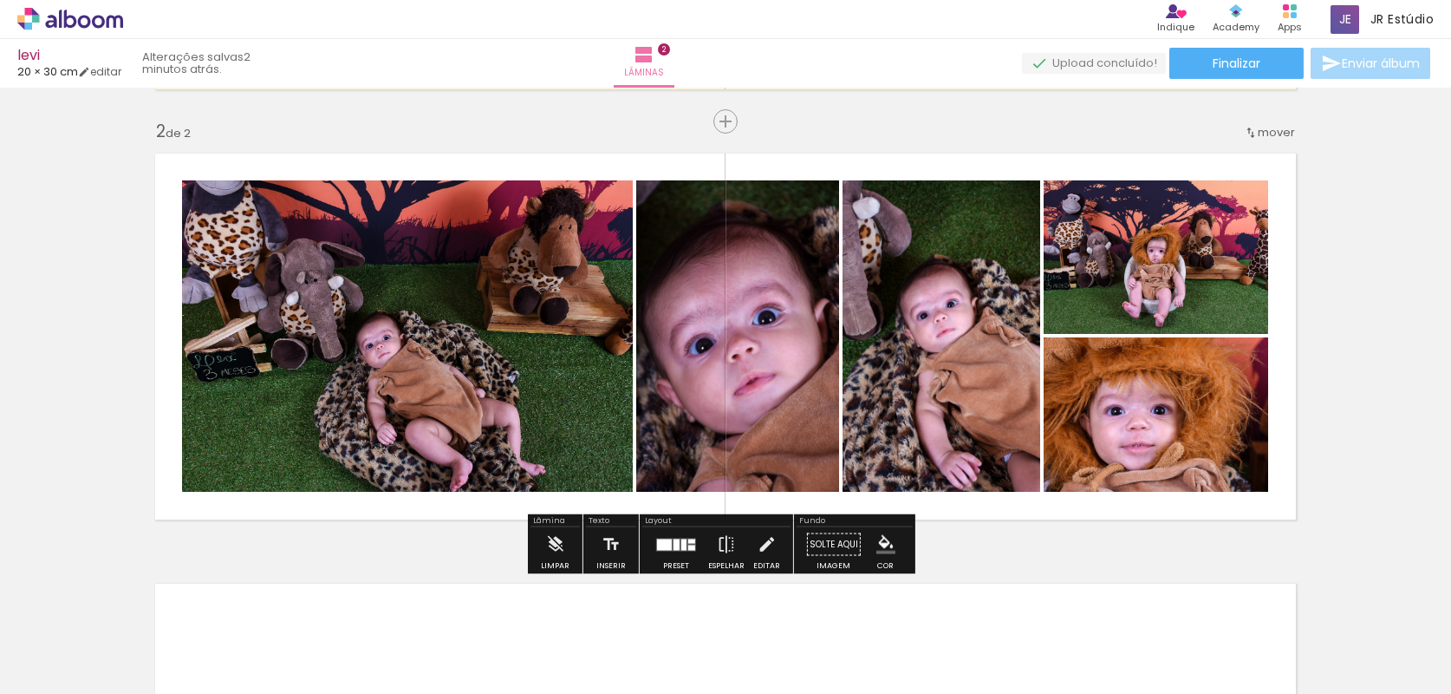
click at [675, 555] on div at bounding box center [676, 544] width 47 height 35
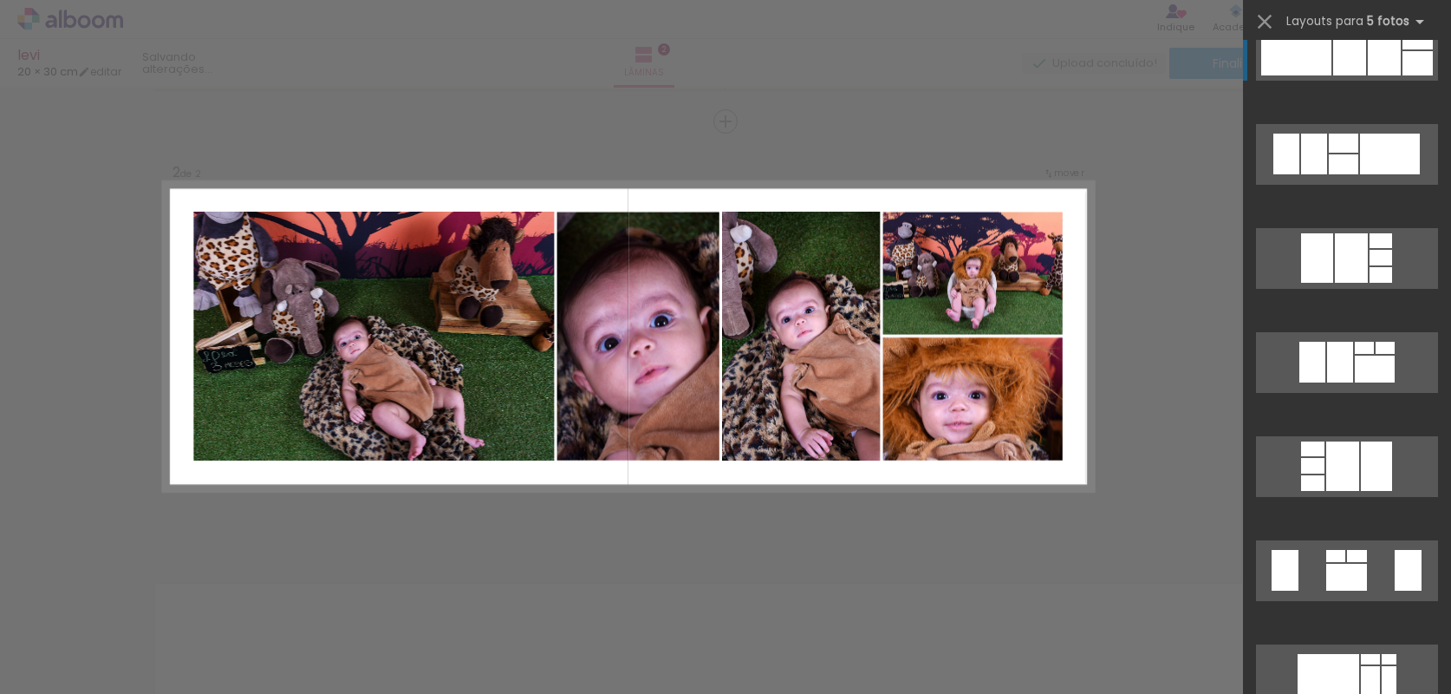
scroll to position [3038, 0]
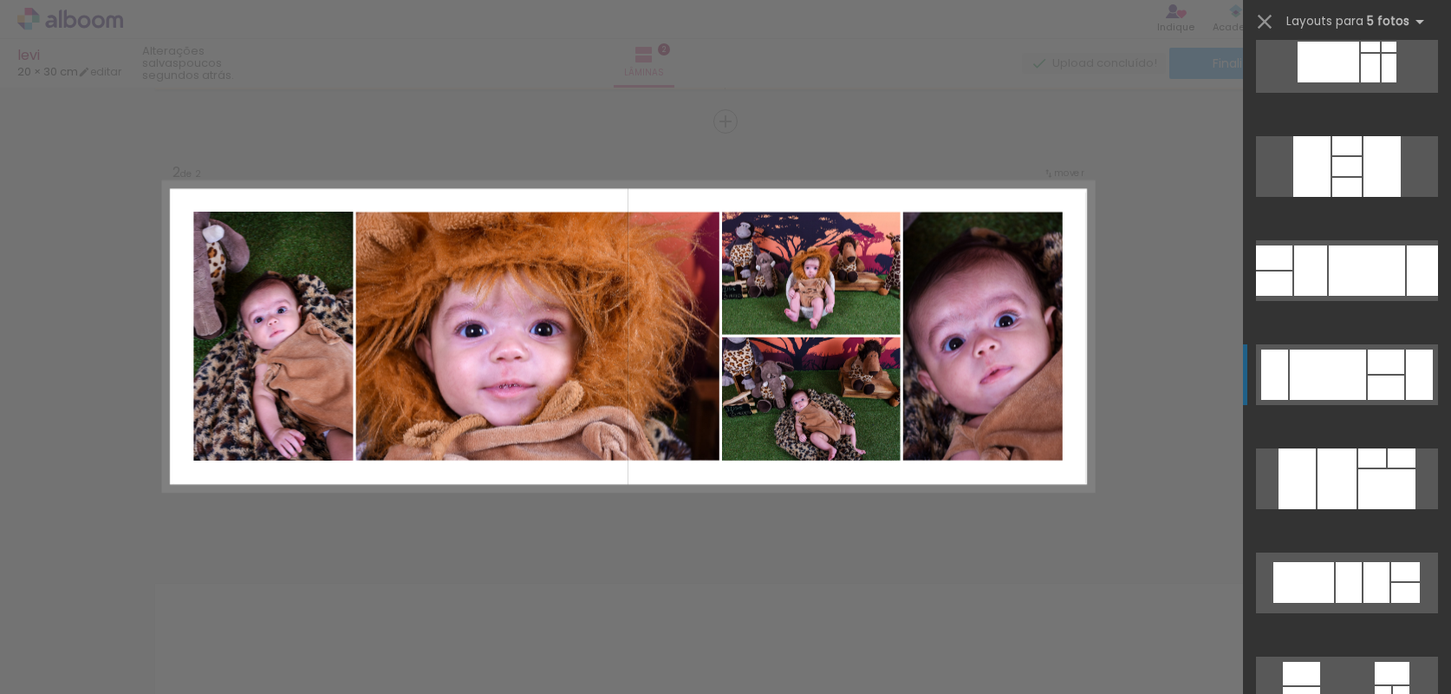
click at [1392, 562] on div at bounding box center [1406, 571] width 29 height 19
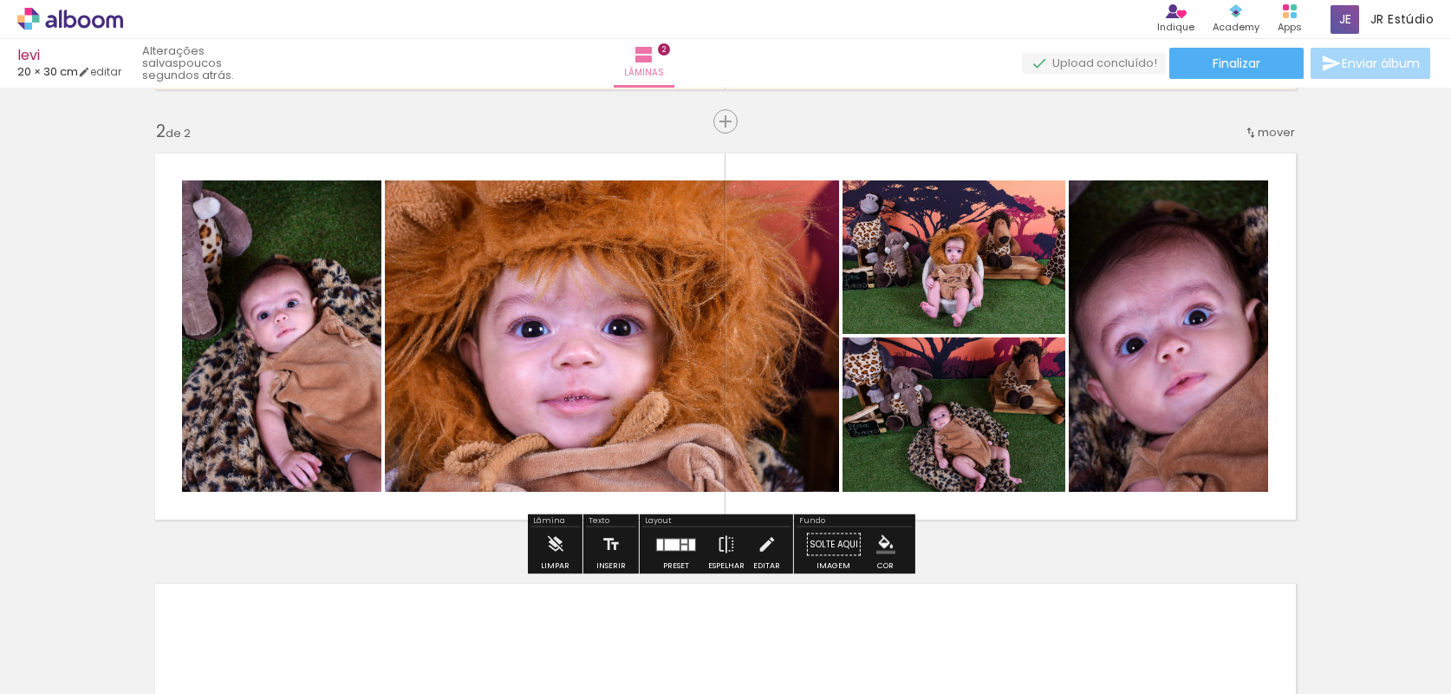
click at [884, 544] on iron-icon "color picker" at bounding box center [886, 544] width 19 height 19
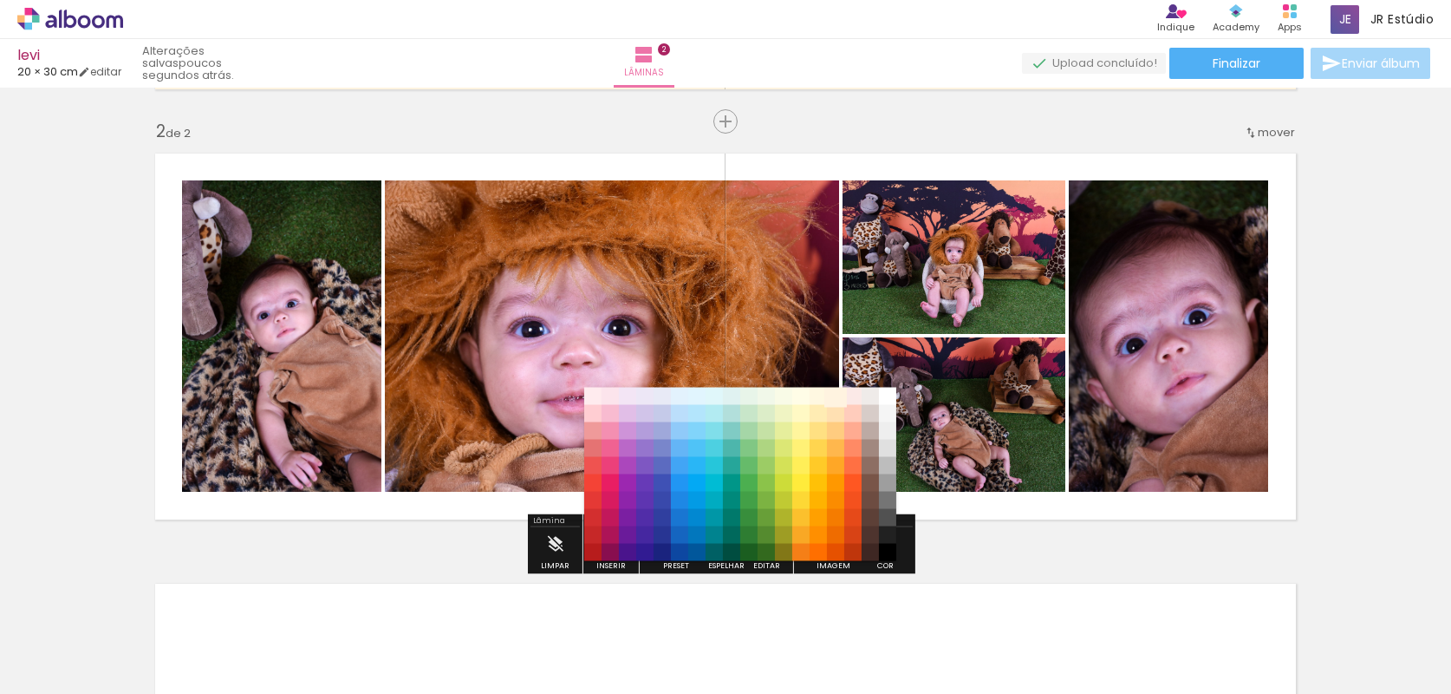
click at [837, 397] on paper-item "#fff3e0" at bounding box center [835, 396] width 17 height 17
click at [828, 401] on paper-item "#fff3e0" at bounding box center [835, 396] width 17 height 17
click at [838, 417] on paper-item "#ffe0b2" at bounding box center [835, 413] width 17 height 17
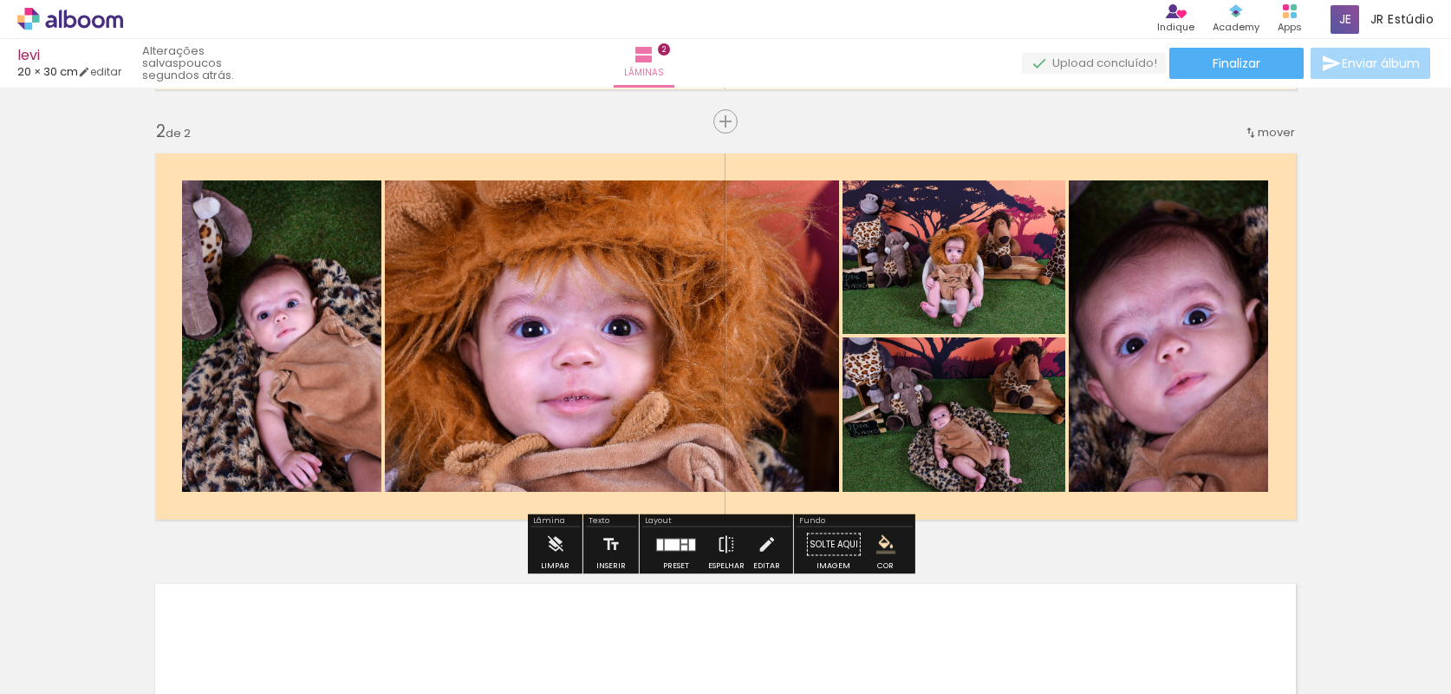
click at [896, 545] on paper-menu-button "#ffebee #ffcdd2 #ef9a9a #e57373 #ef5350 #f44336 #e53935 #d32f2f #c62828 #b71c1c…" at bounding box center [886, 544] width 33 height 33
click at [883, 547] on iron-icon "color picker" at bounding box center [886, 544] width 19 height 19
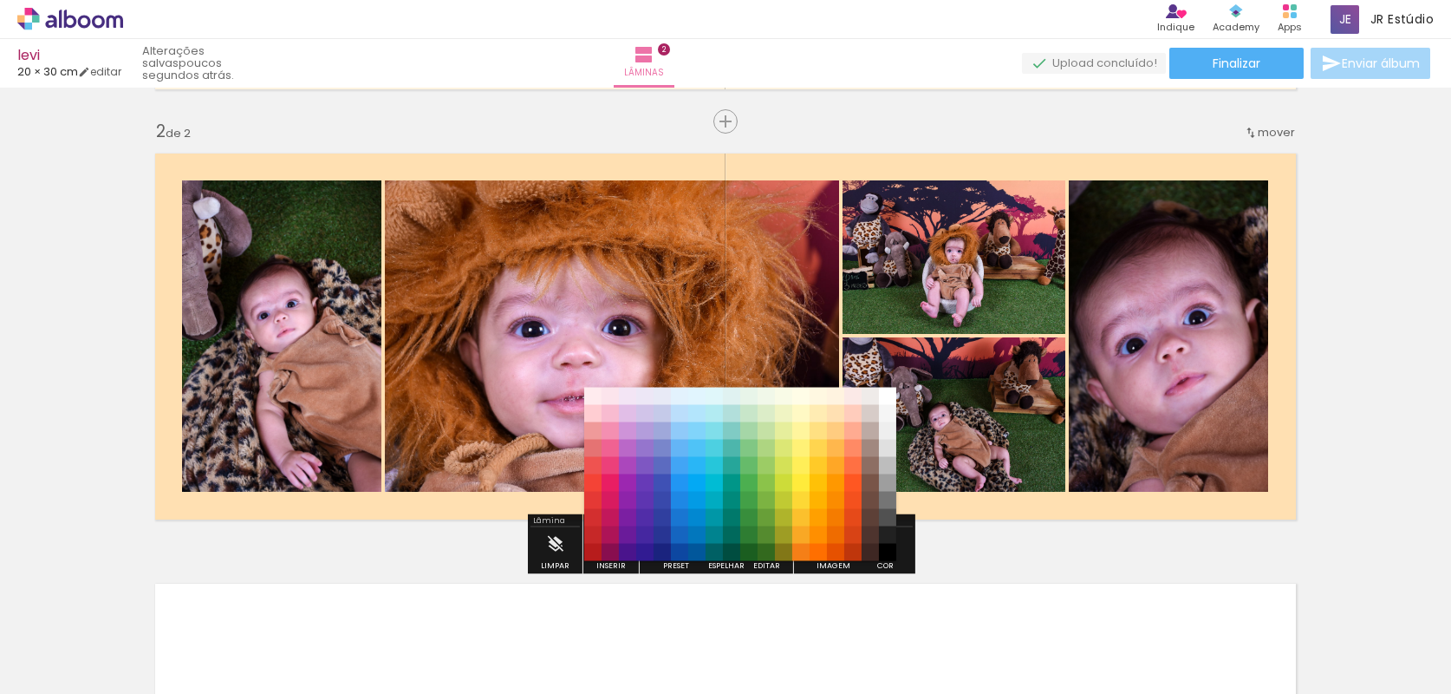
click at [1057, 563] on div "Inserir lâmina 1 de 2 Inserir lâmina 2 de 2" at bounding box center [725, 314] width 1451 height 1291
click at [983, 532] on div "Inserir lâmina 1 de 2 Inserir lâmina 2 de 2" at bounding box center [725, 314] width 1451 height 1291
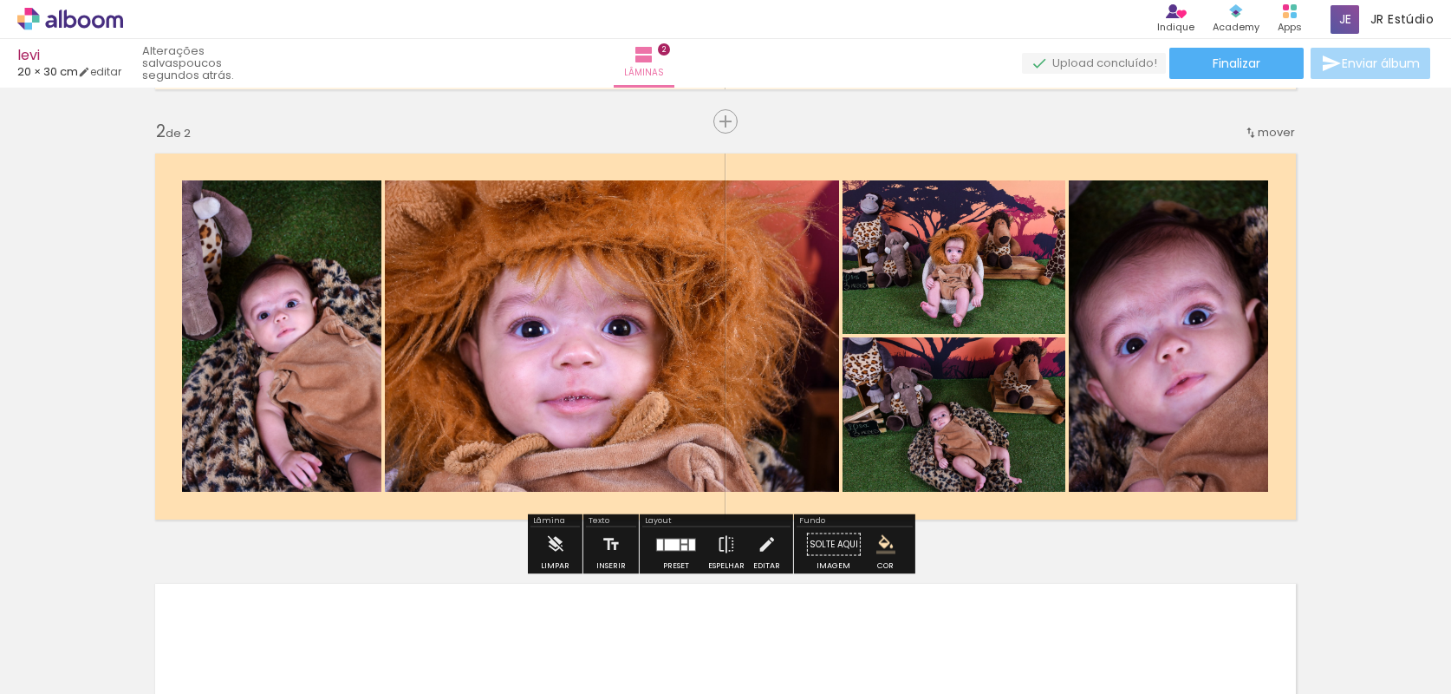
scroll to position [0, 0]
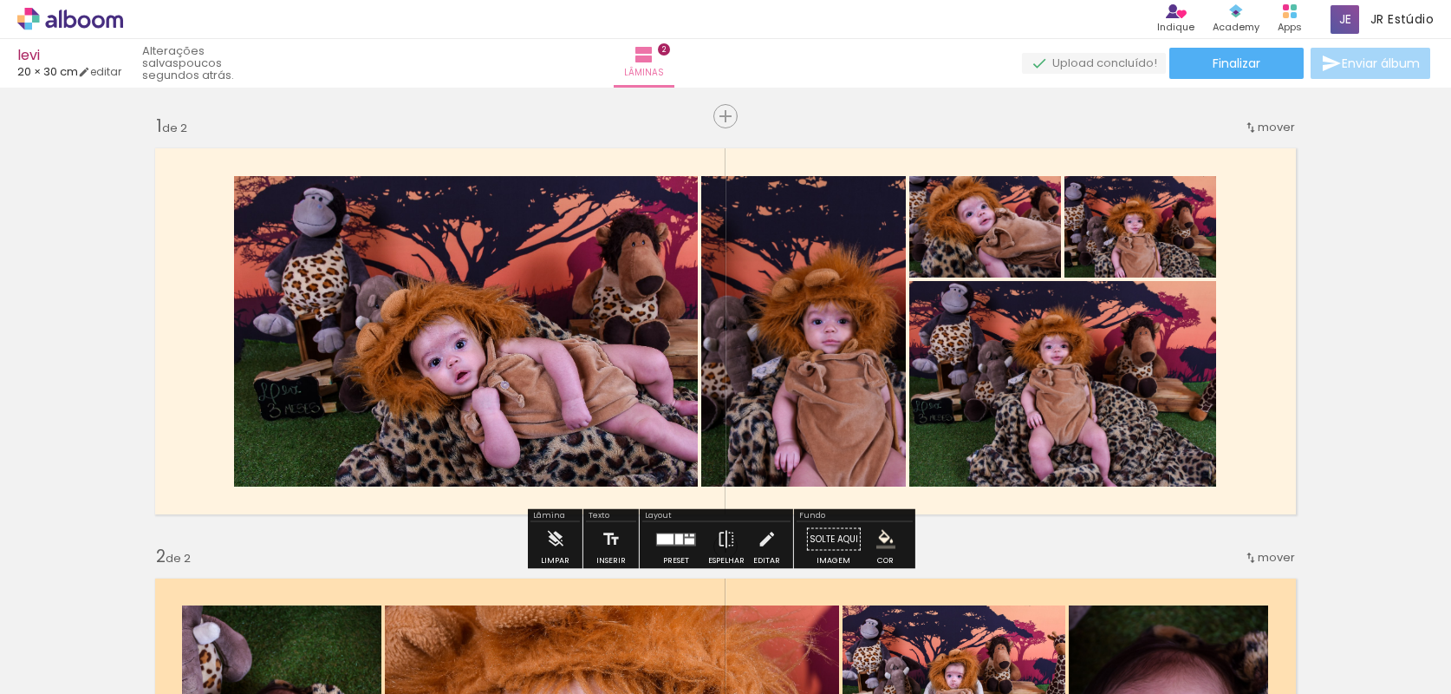
click at [883, 536] on iron-icon "color picker" at bounding box center [886, 539] width 19 height 19
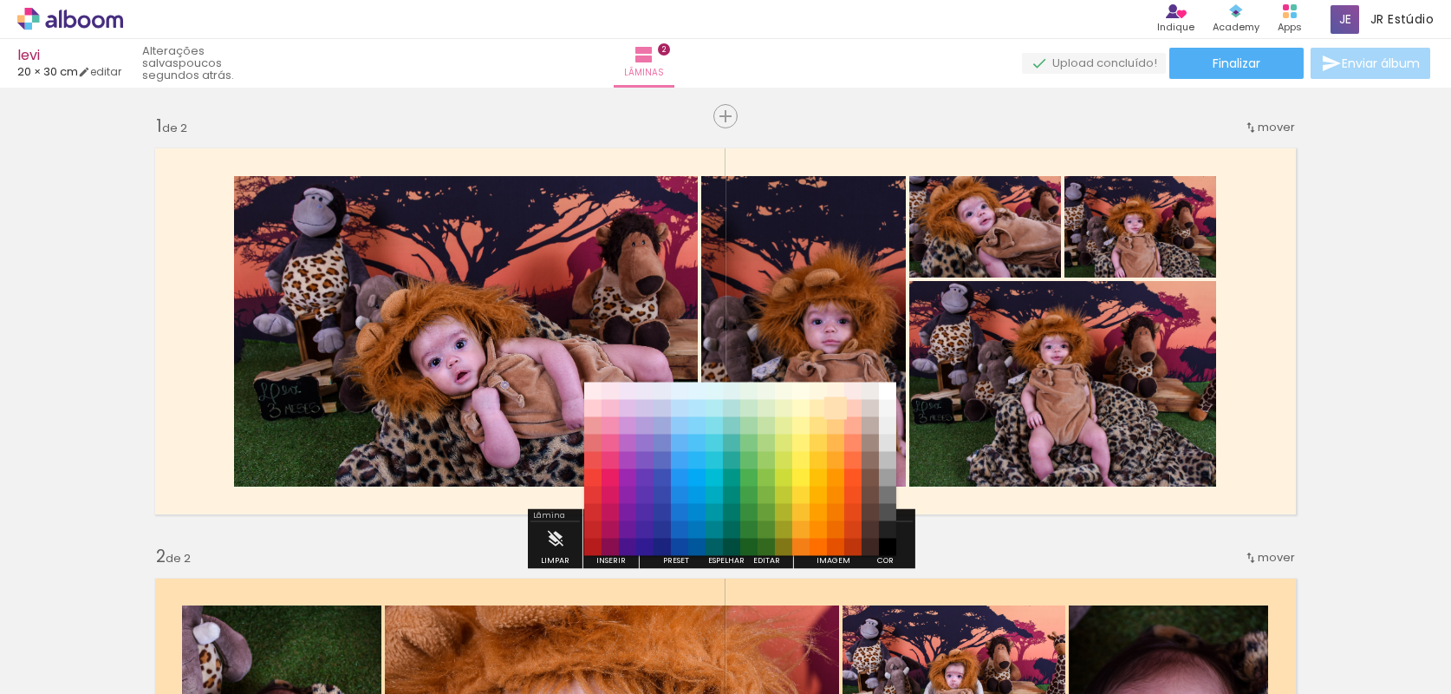
click at [837, 410] on paper-item "#ffe0b2" at bounding box center [835, 408] width 17 height 17
click at [838, 426] on paper-item "#ffcc80" at bounding box center [835, 425] width 17 height 17
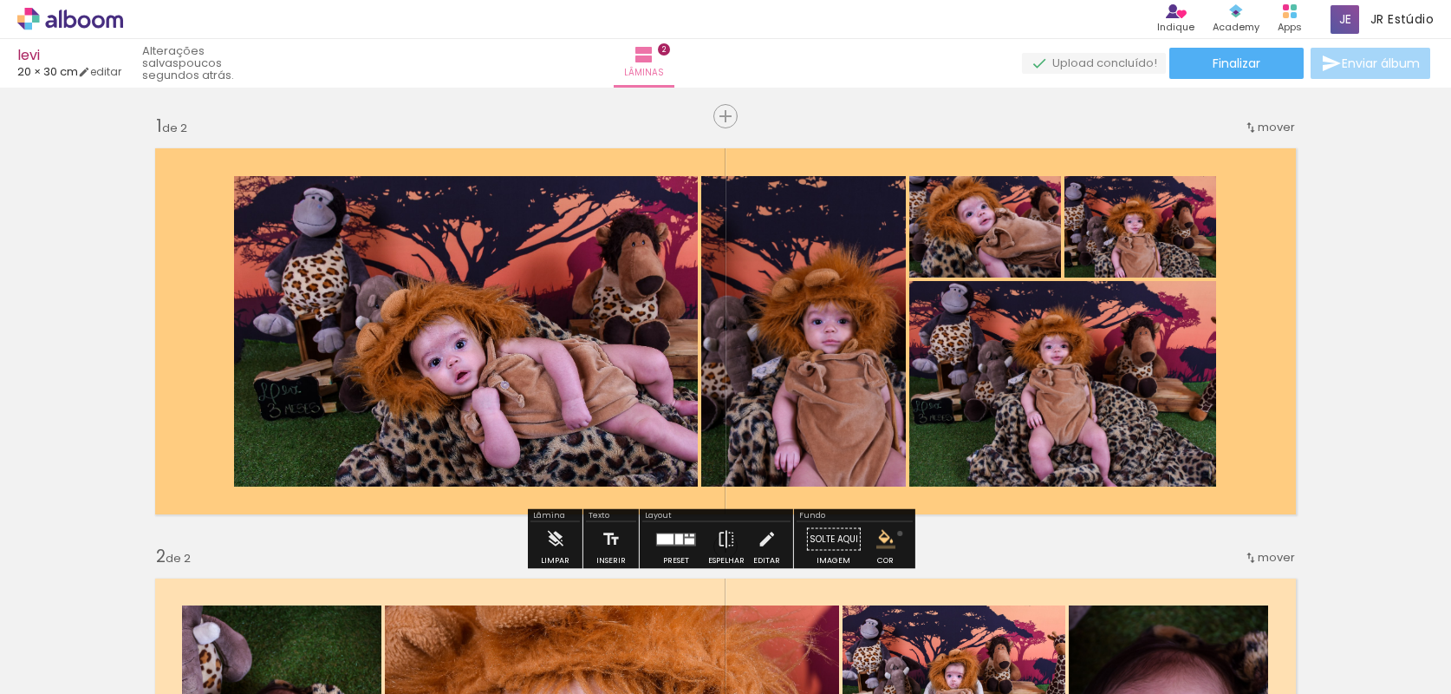
click at [894, 533] on paper-menu-button "#ffebee #ffcdd2 #ef9a9a #e57373 #ef5350 #f44336 #e53935 #d32f2f #c62828 #b71c1c…" at bounding box center [886, 539] width 33 height 33
click at [880, 536] on iron-icon "color picker" at bounding box center [886, 539] width 19 height 19
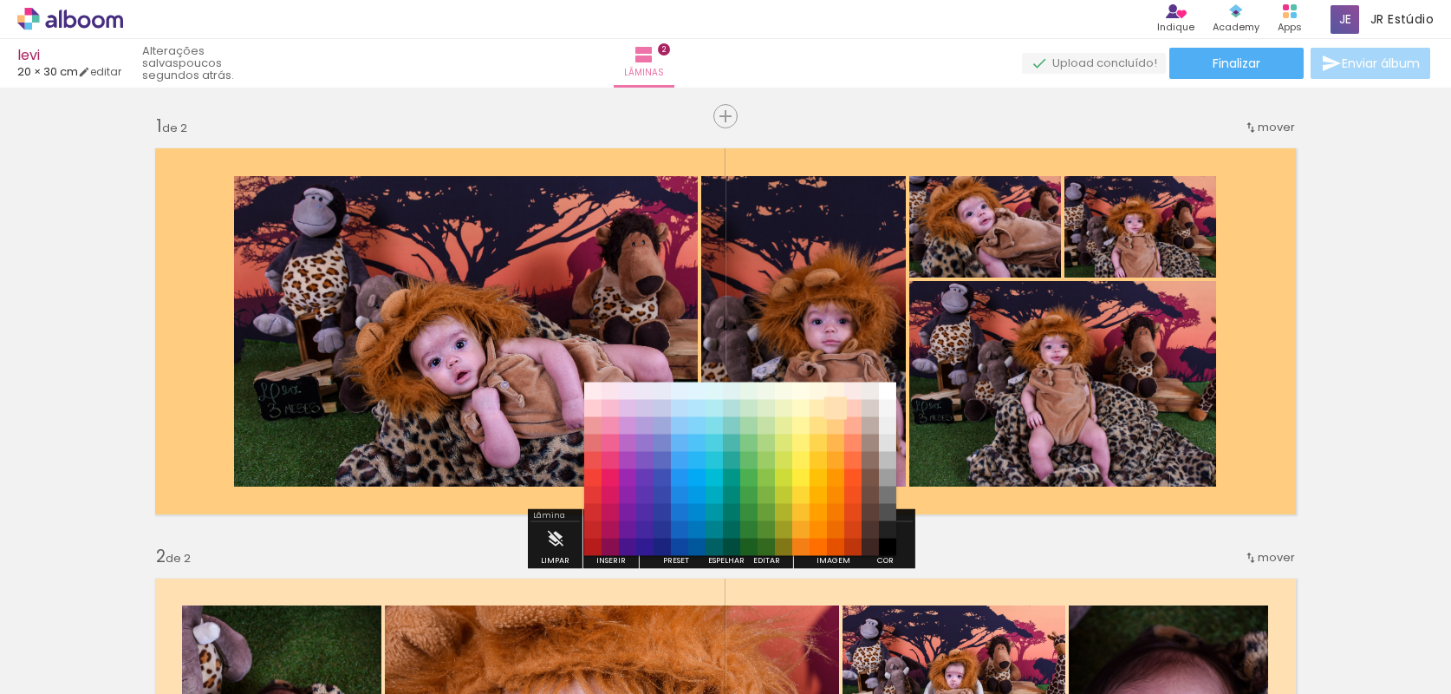
click at [838, 407] on paper-item "#ffe0b2" at bounding box center [835, 408] width 17 height 17
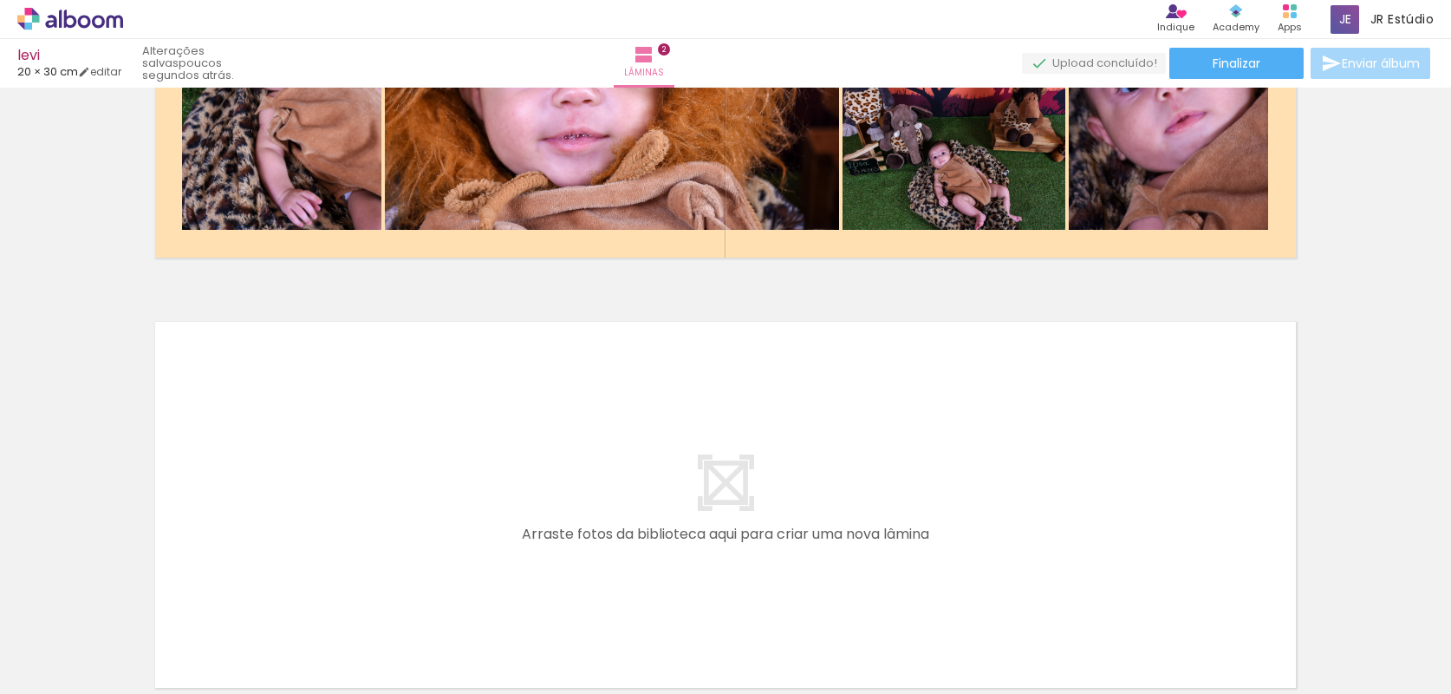
scroll to position [847, 0]
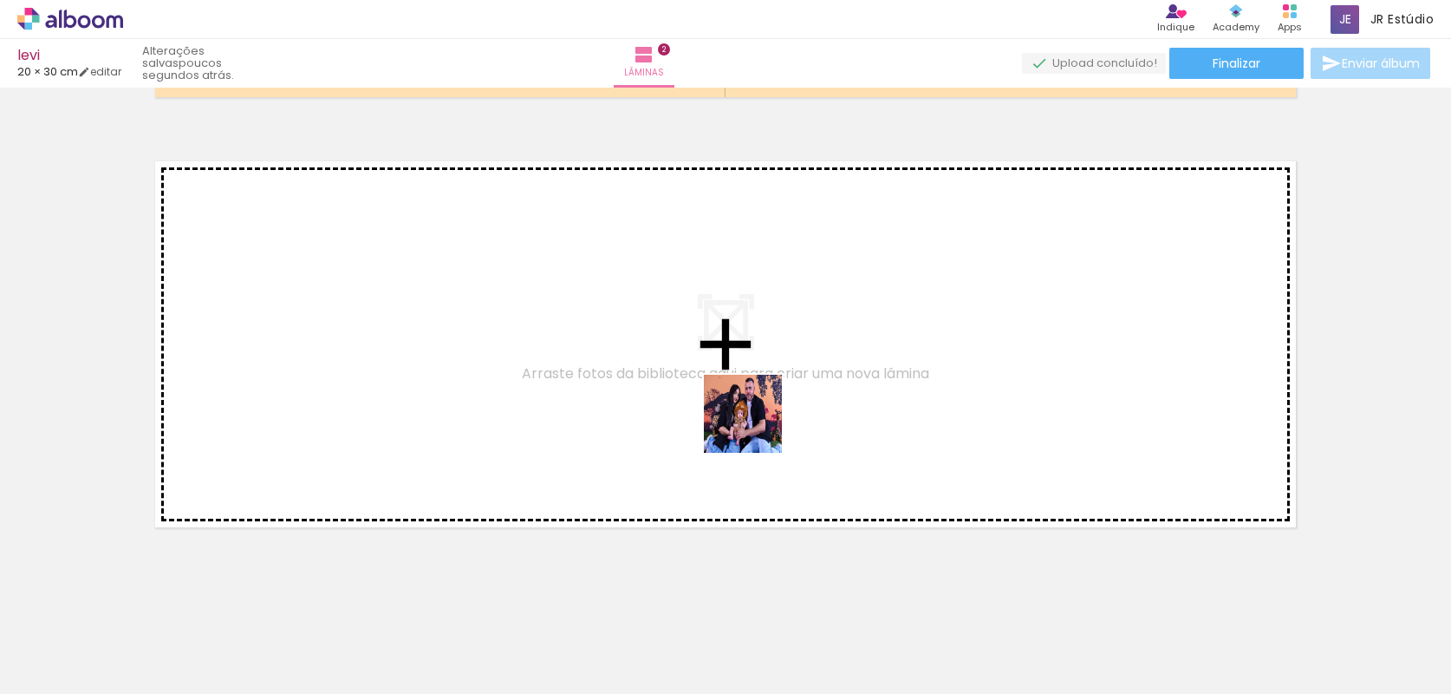
drag, startPoint x: 1161, startPoint y: 644, endPoint x: 1265, endPoint y: 638, distance: 104.2
click at [606, 388] on quentale-workspace at bounding box center [725, 347] width 1451 height 694
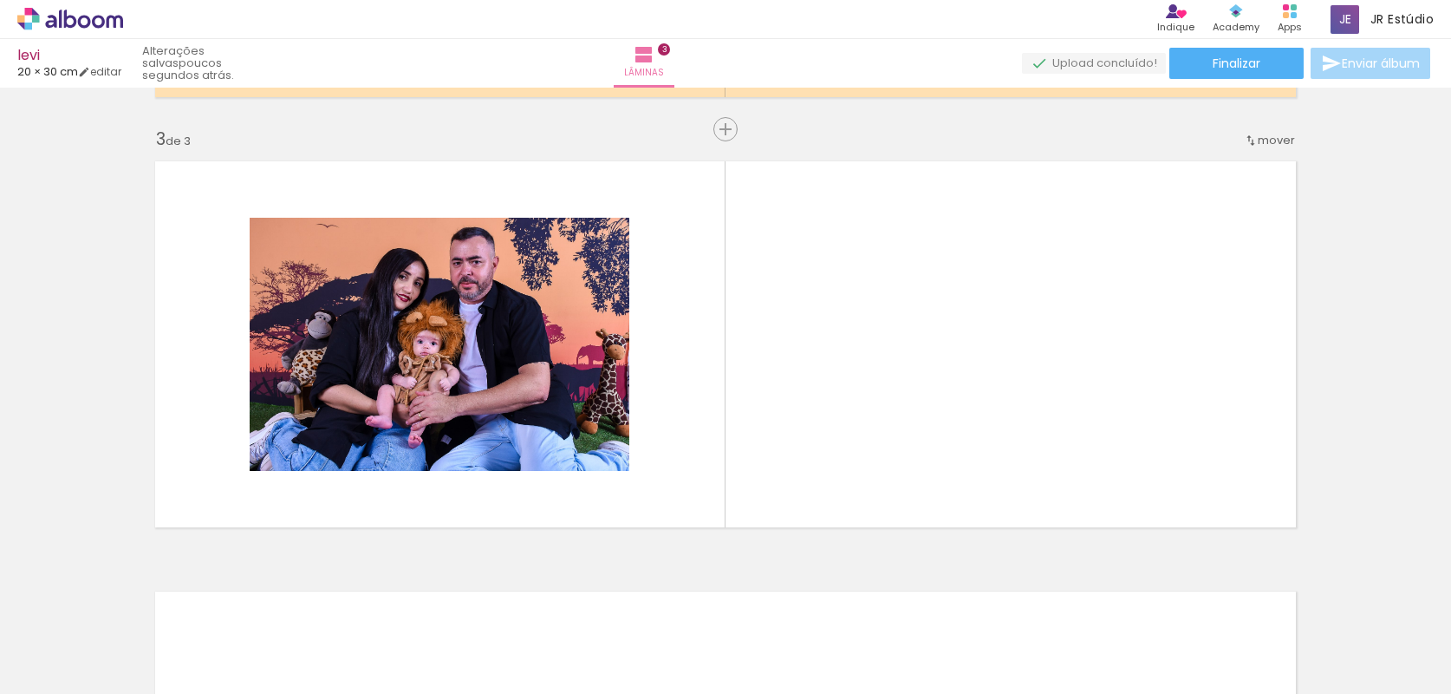
scroll to position [855, 0]
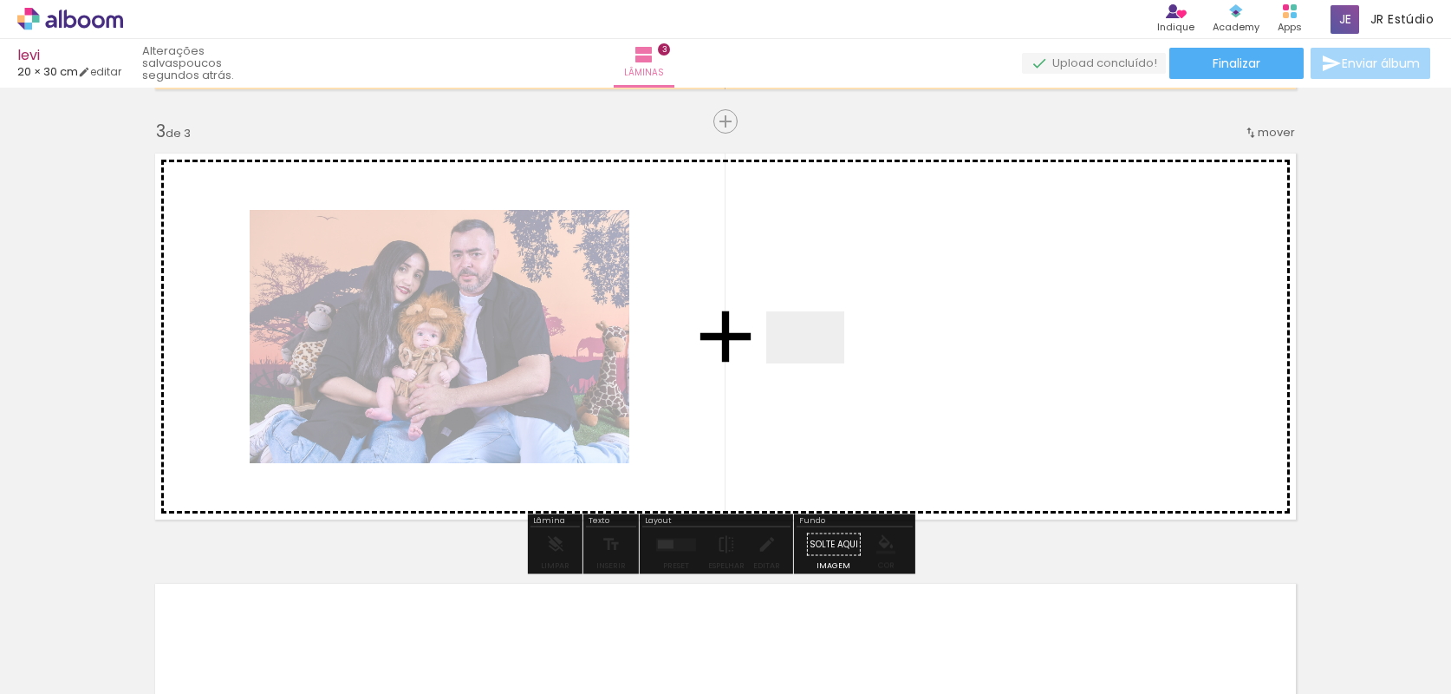
drag, startPoint x: 1259, startPoint y: 654, endPoint x: 786, endPoint y: 355, distance: 559.2
click at [786, 355] on quentale-workspace at bounding box center [725, 347] width 1451 height 694
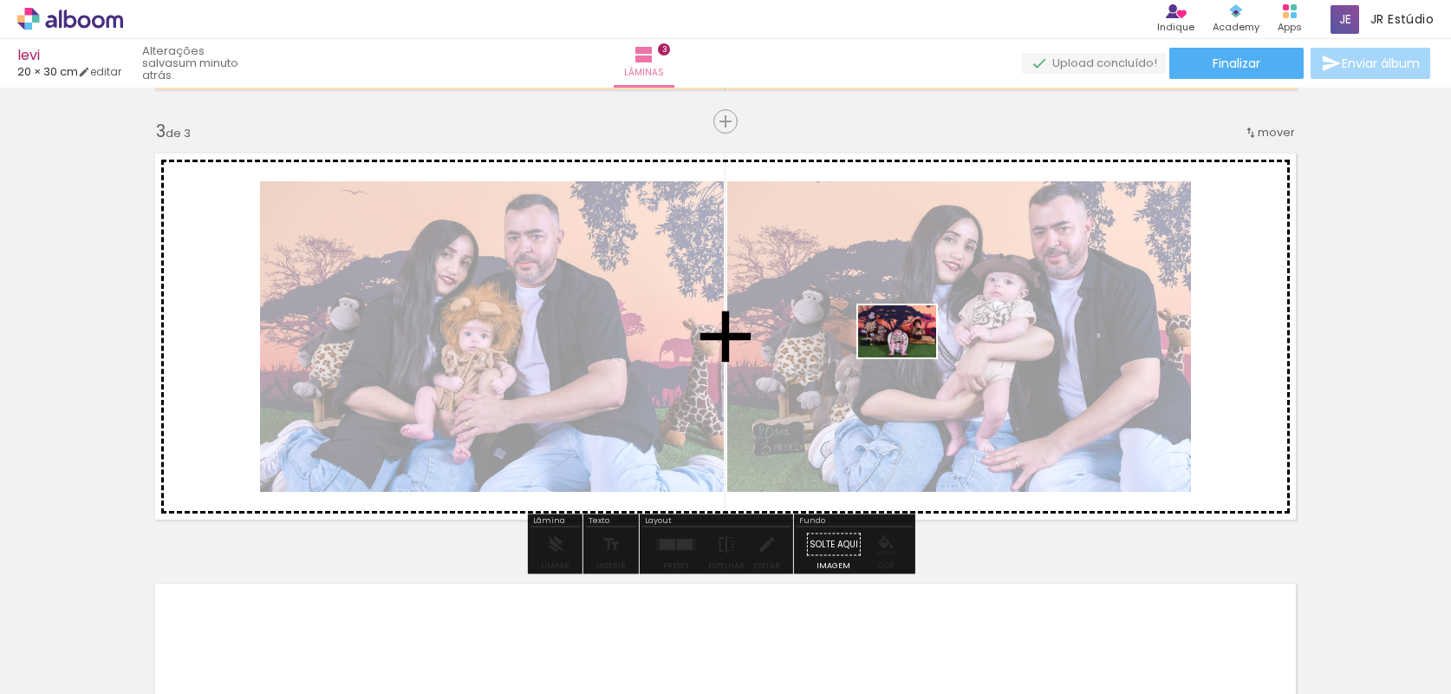
drag, startPoint x: 1359, startPoint y: 636, endPoint x: 910, endPoint y: 357, distance: 528.8
click at [910, 357] on quentale-workspace at bounding box center [725, 347] width 1451 height 694
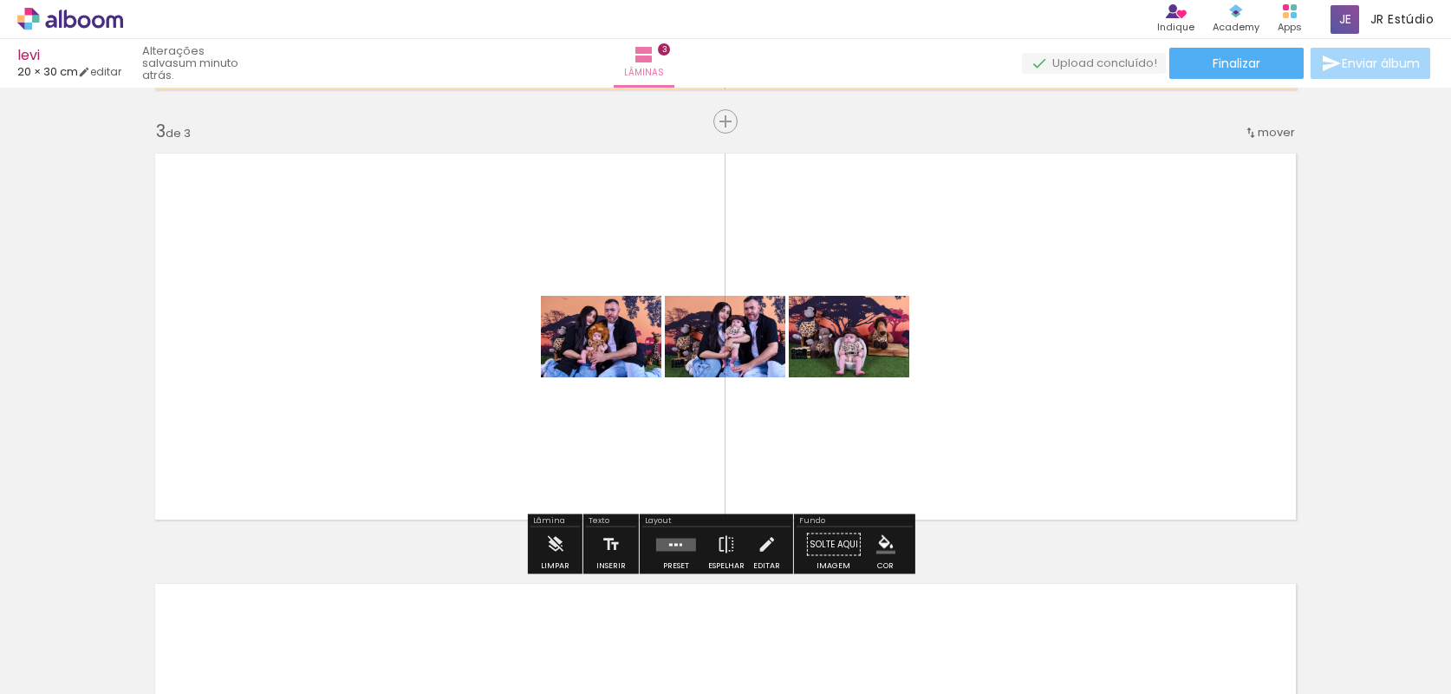
click at [662, 551] on quentale-layouter at bounding box center [676, 544] width 40 height 13
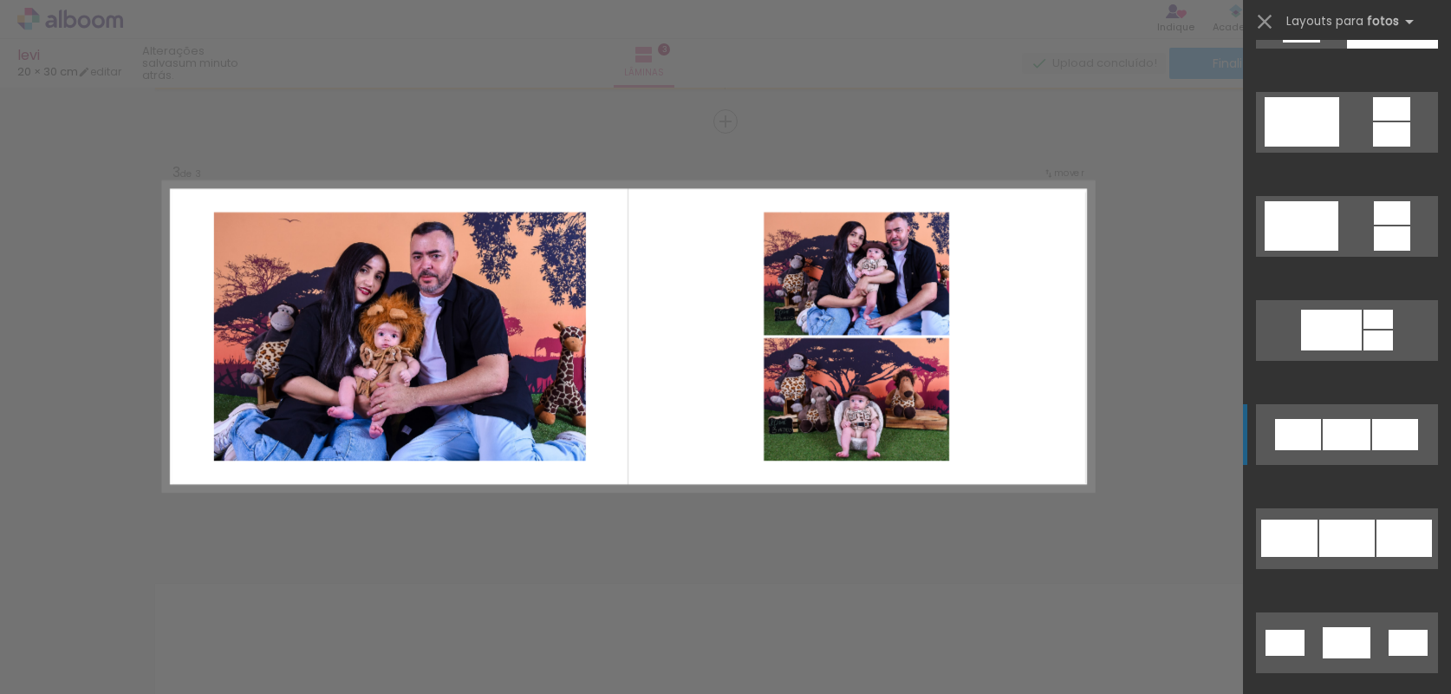
scroll to position [891, 0]
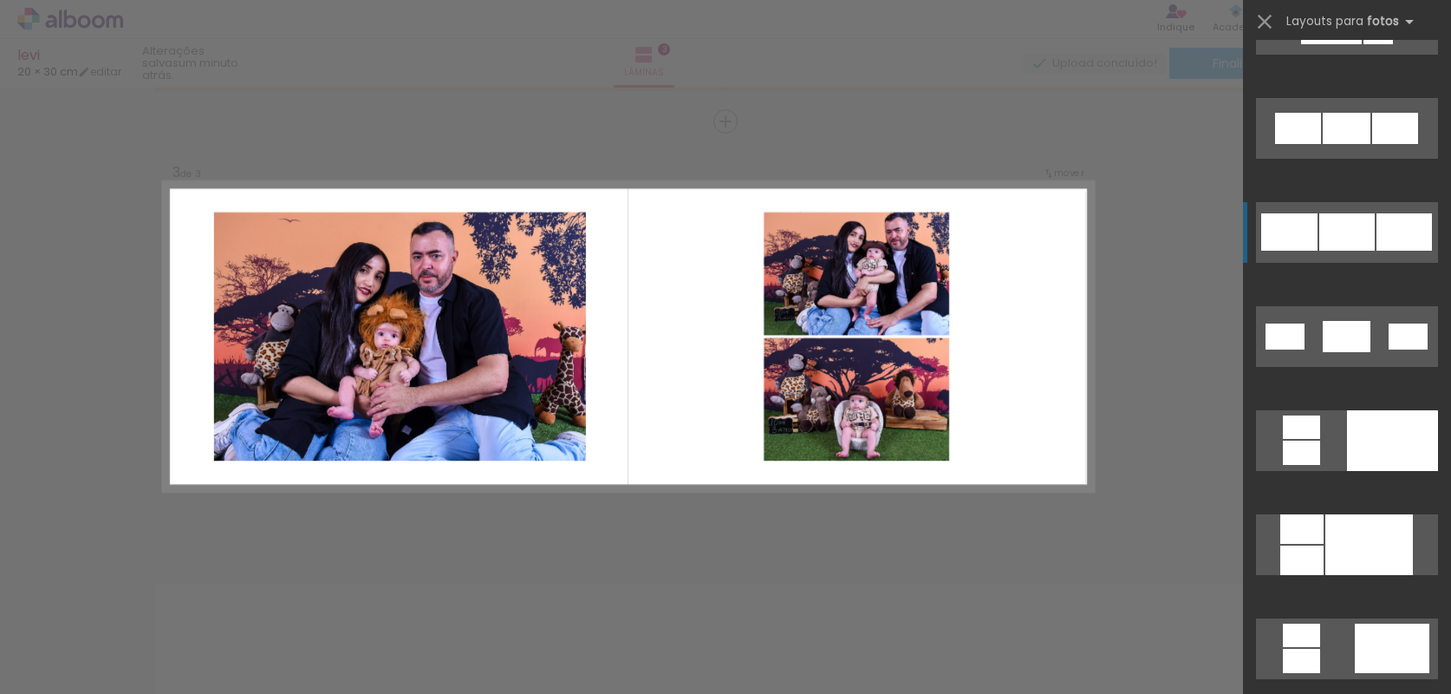
click at [1329, 235] on div at bounding box center [1347, 231] width 55 height 37
click at [1165, 385] on div "Confirmar Cancelar" at bounding box center [725, 114] width 1451 height 1762
click at [1353, 240] on div at bounding box center [1347, 231] width 55 height 37
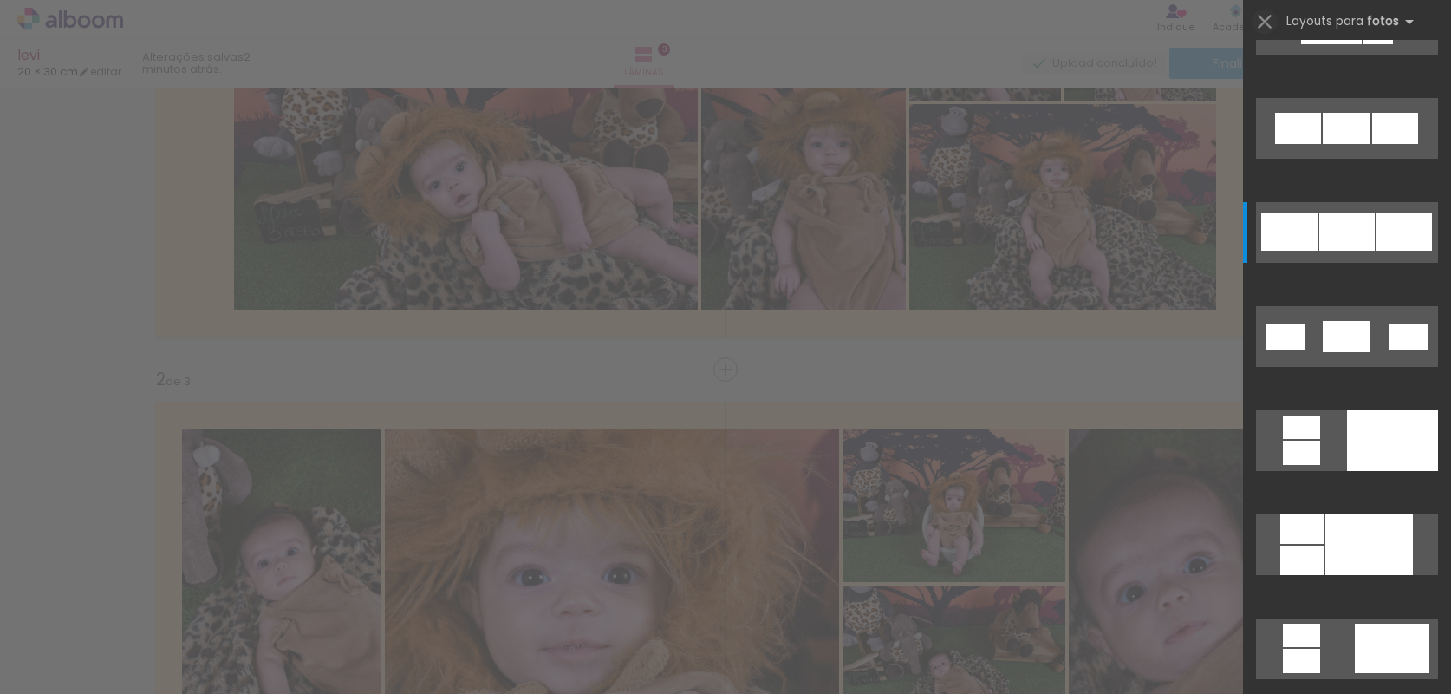
scroll to position [236, 0]
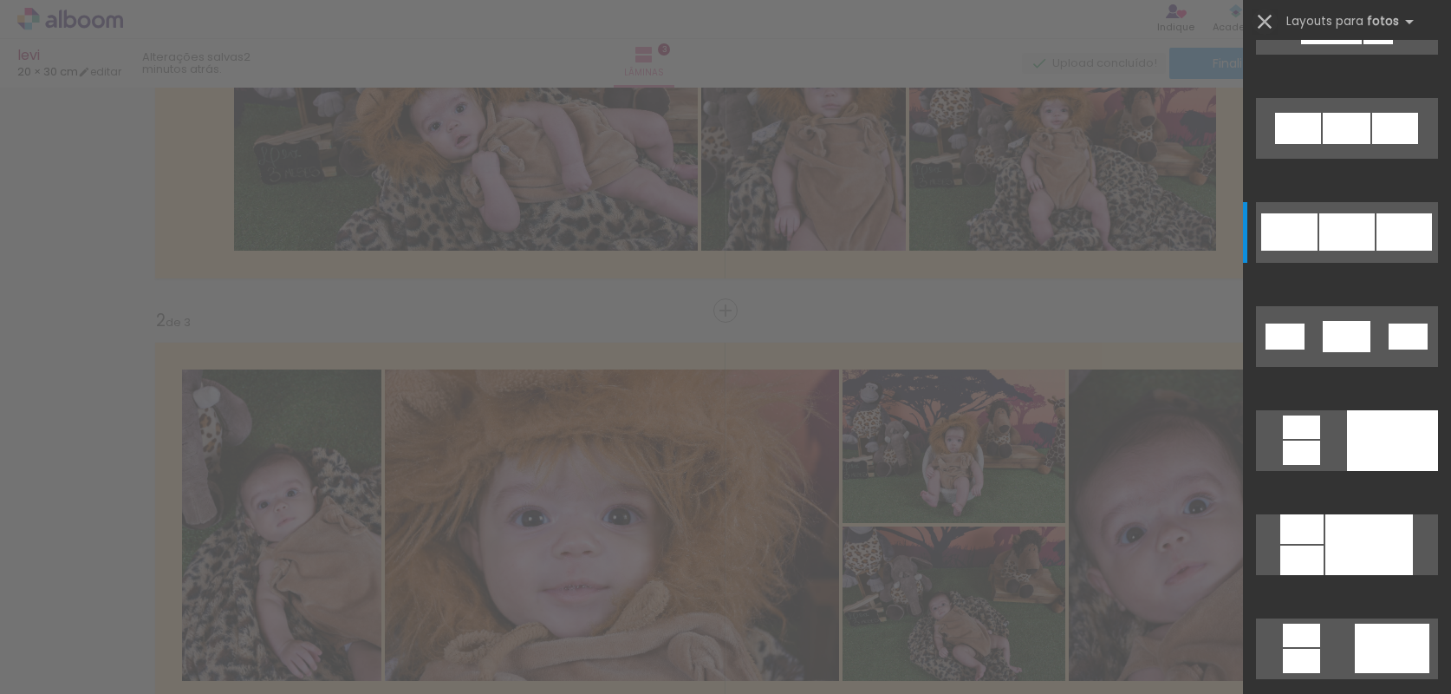
click at [1272, 20] on iron-icon at bounding box center [1265, 22] width 24 height 24
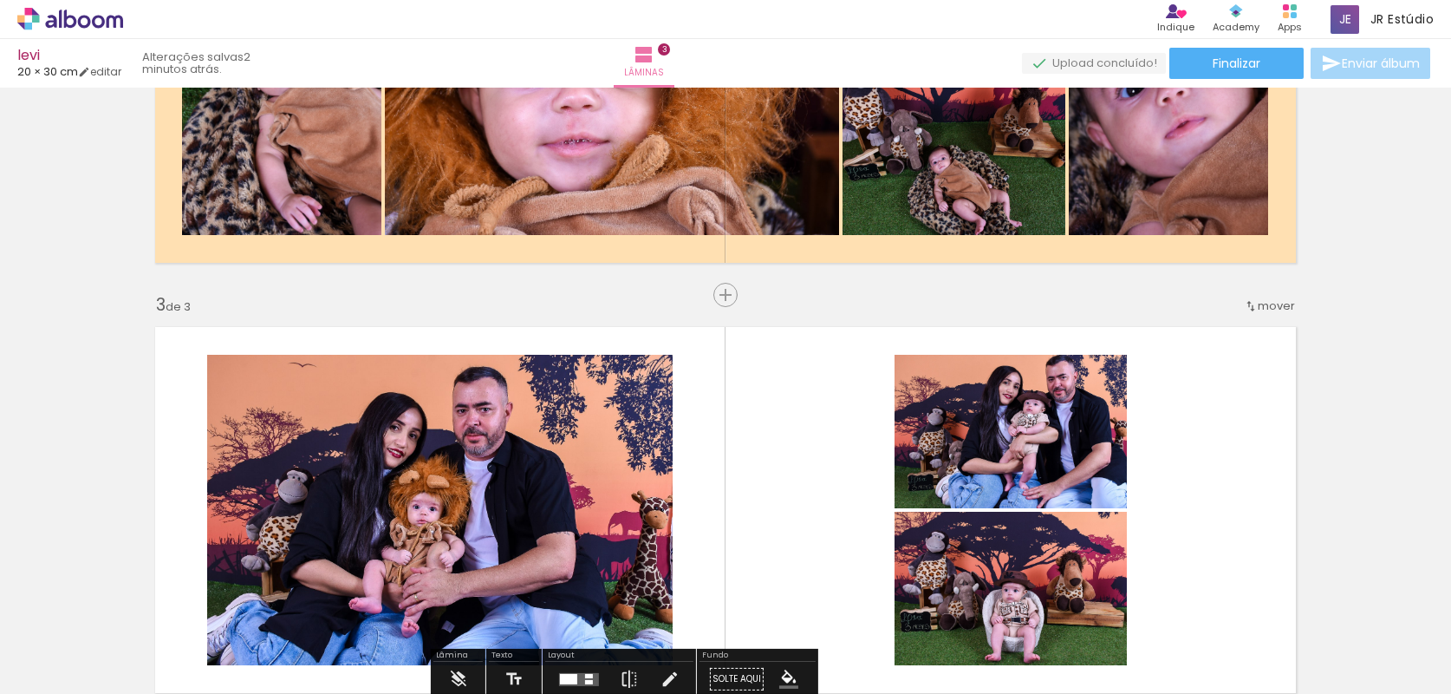
scroll to position [834, 0]
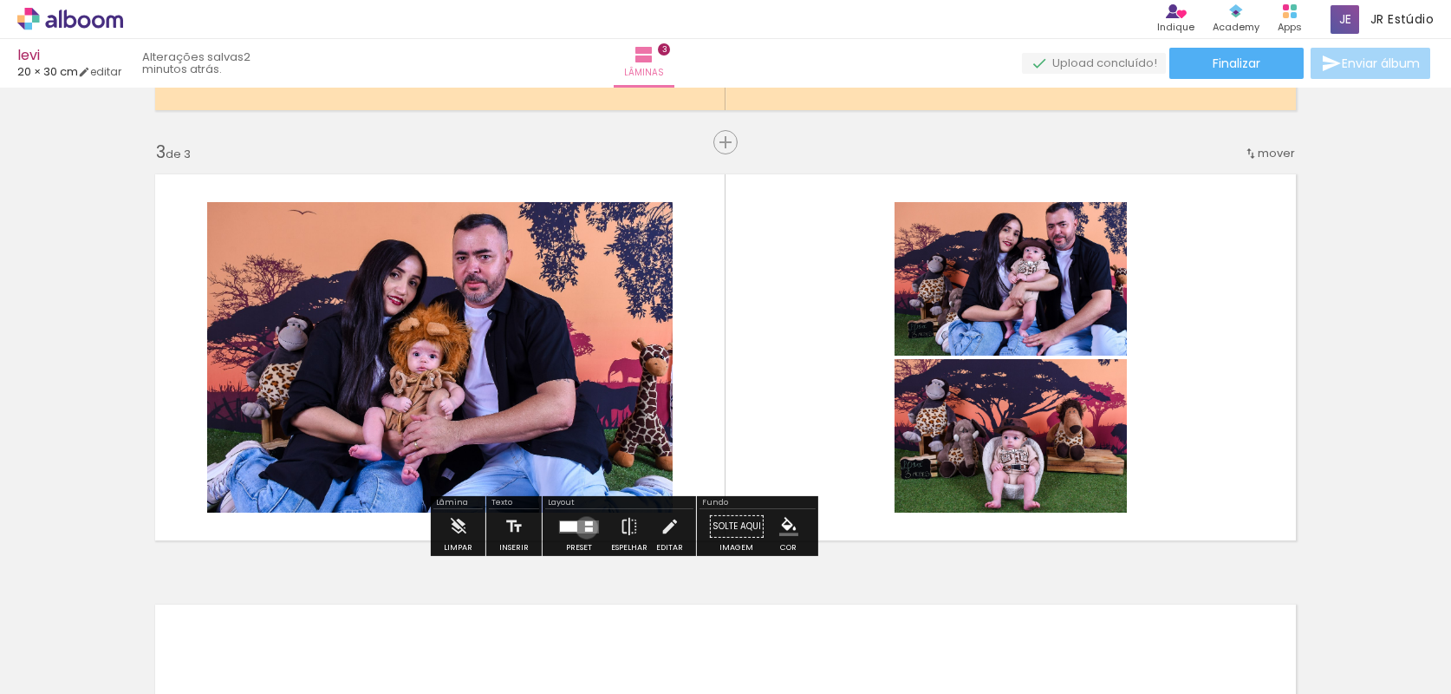
click at [585, 527] on div at bounding box center [589, 528] width 8 height 4
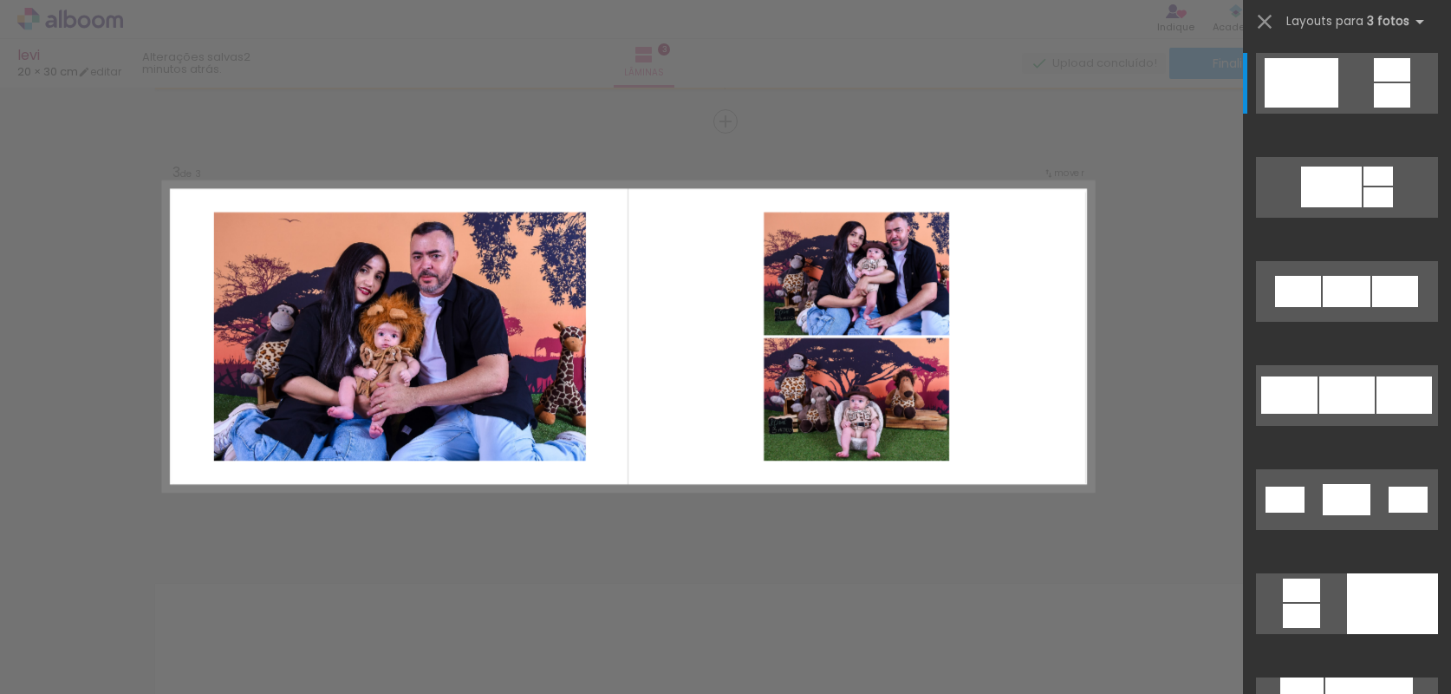
scroll to position [759, 0]
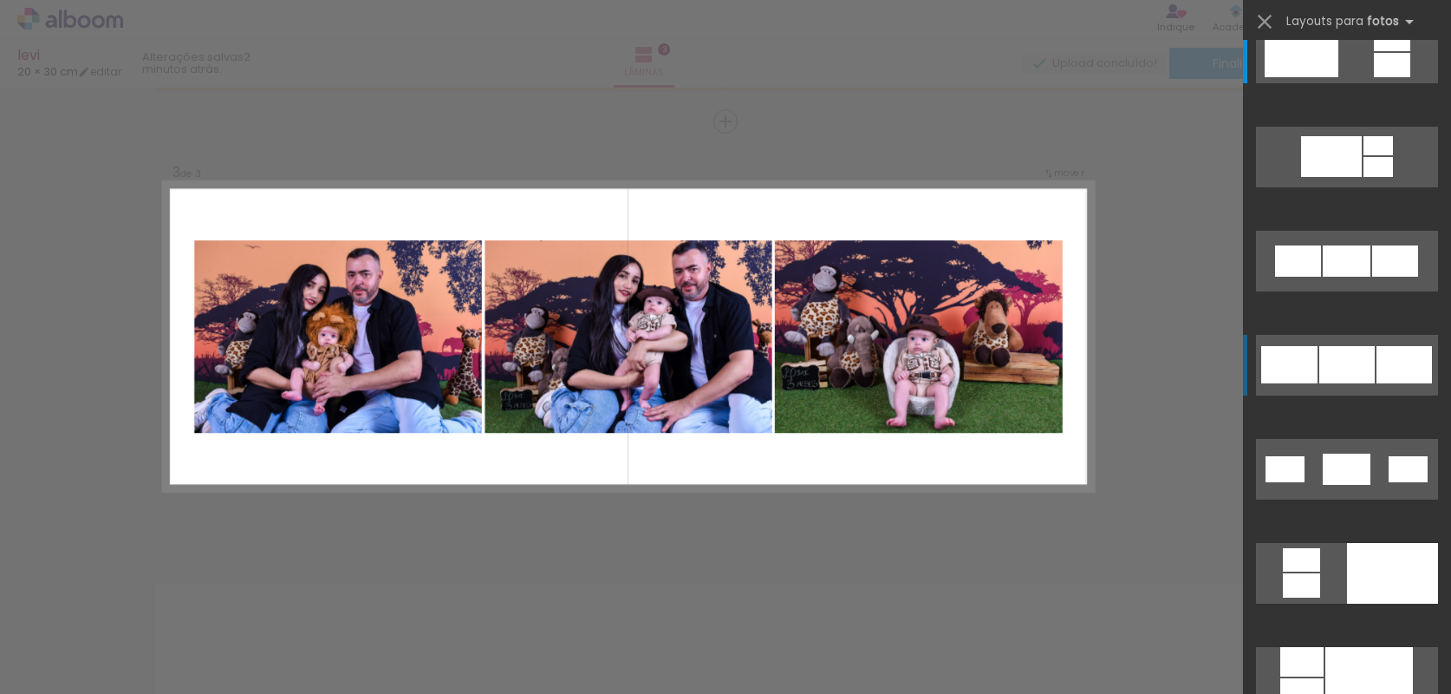
click at [1358, 374] on div at bounding box center [1347, 364] width 55 height 37
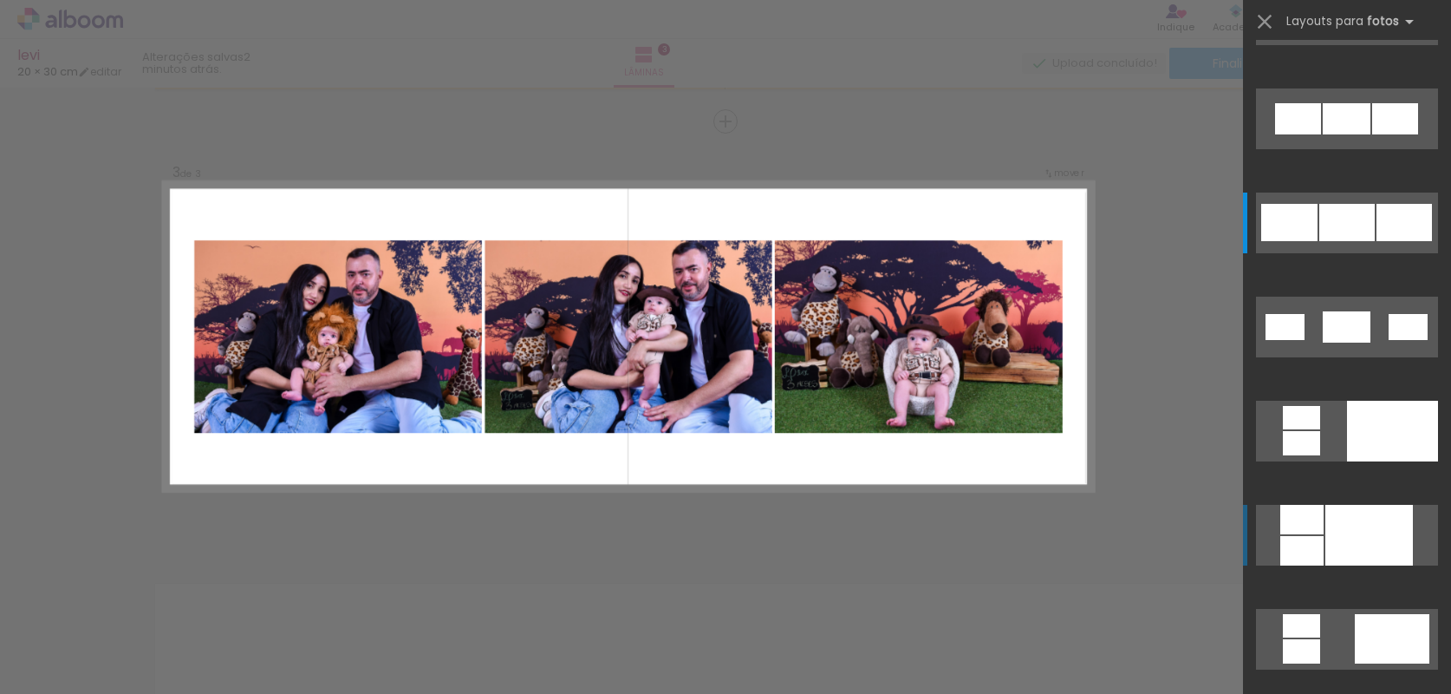
scroll to position [1229, 0]
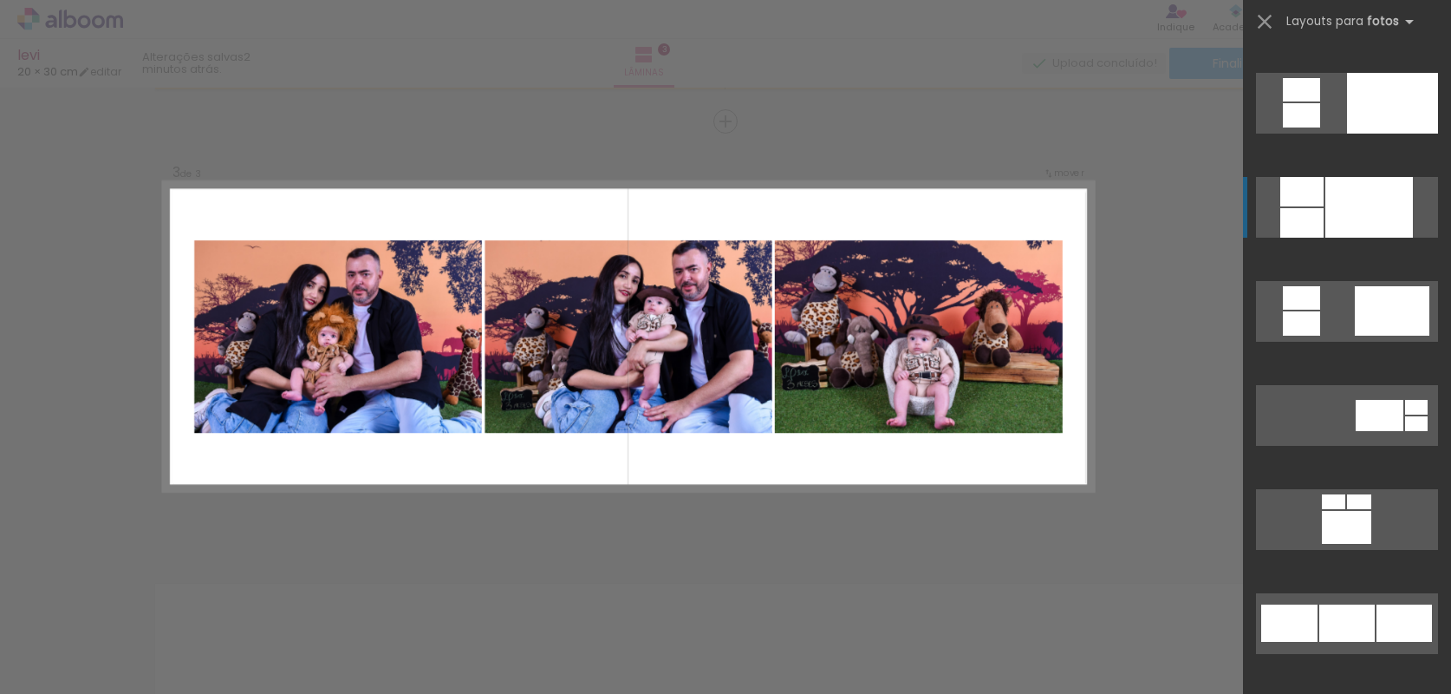
click at [1337, 213] on div at bounding box center [1370, 207] width 88 height 61
drag, startPoint x: 1119, startPoint y: 582, endPoint x: 1111, endPoint y: 577, distance: 10.1
click at [1118, 583] on div "Confirmar Cancelar" at bounding box center [725, 114] width 1451 height 1762
click at [1148, 538] on div "Confirmar Cancelar" at bounding box center [725, 114] width 1451 height 1762
click at [1270, 18] on iron-icon at bounding box center [1265, 22] width 24 height 24
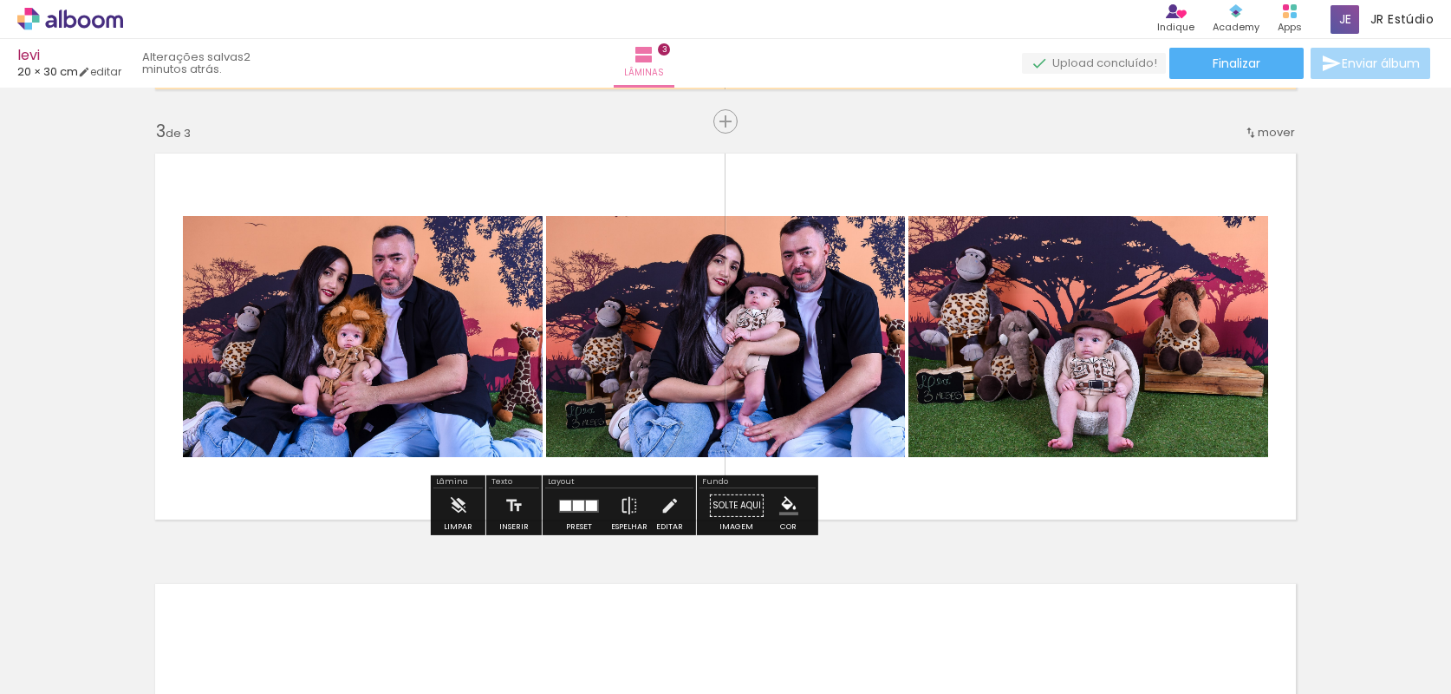
click at [1008, 166] on div "Inserir lâmina 1 de 3 Inserir lâmina 2 de 3 Inserir lâmina 3 de 3" at bounding box center [725, 99] width 1451 height 1721
